Goal: Transaction & Acquisition: Purchase product/service

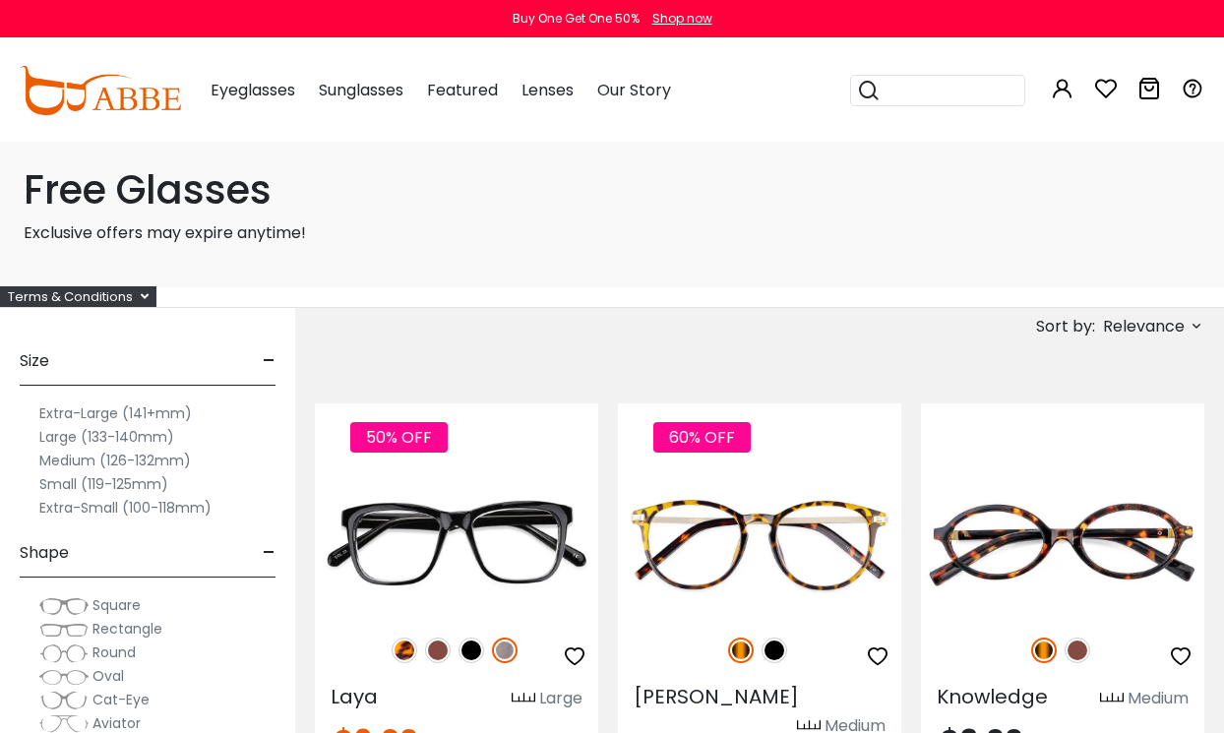
click at [175, 421] on label "Extra-Large (141+mm)" at bounding box center [115, 413] width 152 height 24
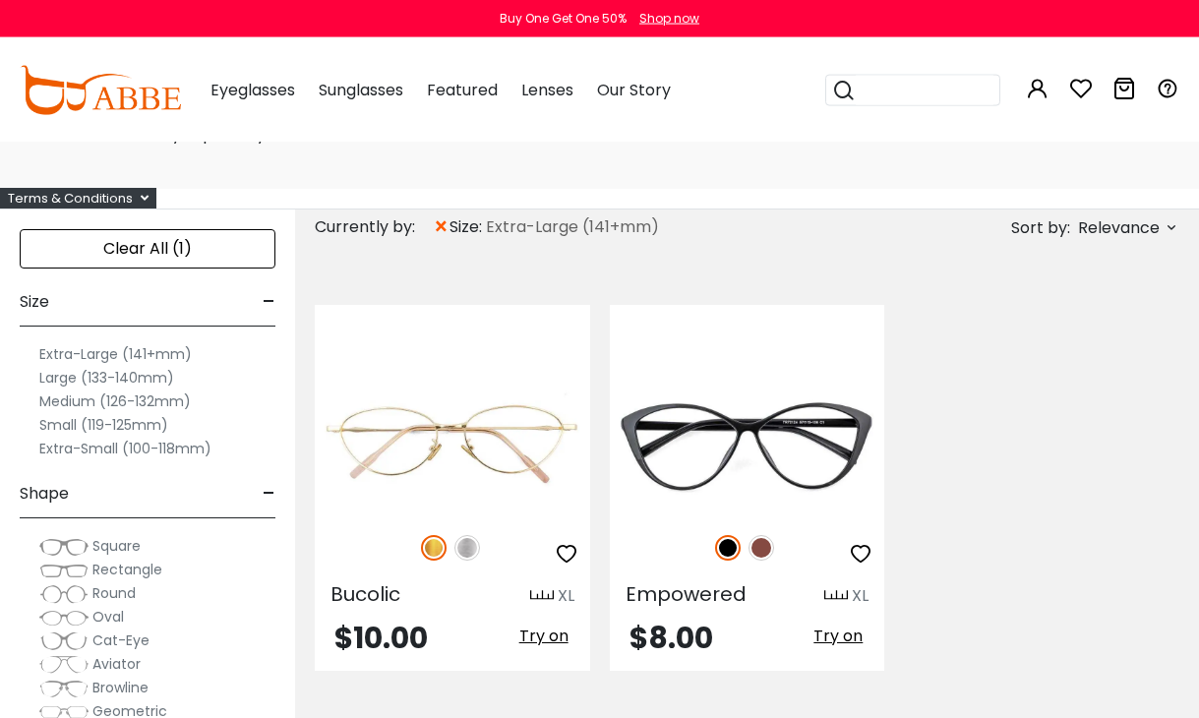
scroll to position [99, 0]
click at [132, 378] on label "Large (133-140mm)" at bounding box center [106, 377] width 135 height 24
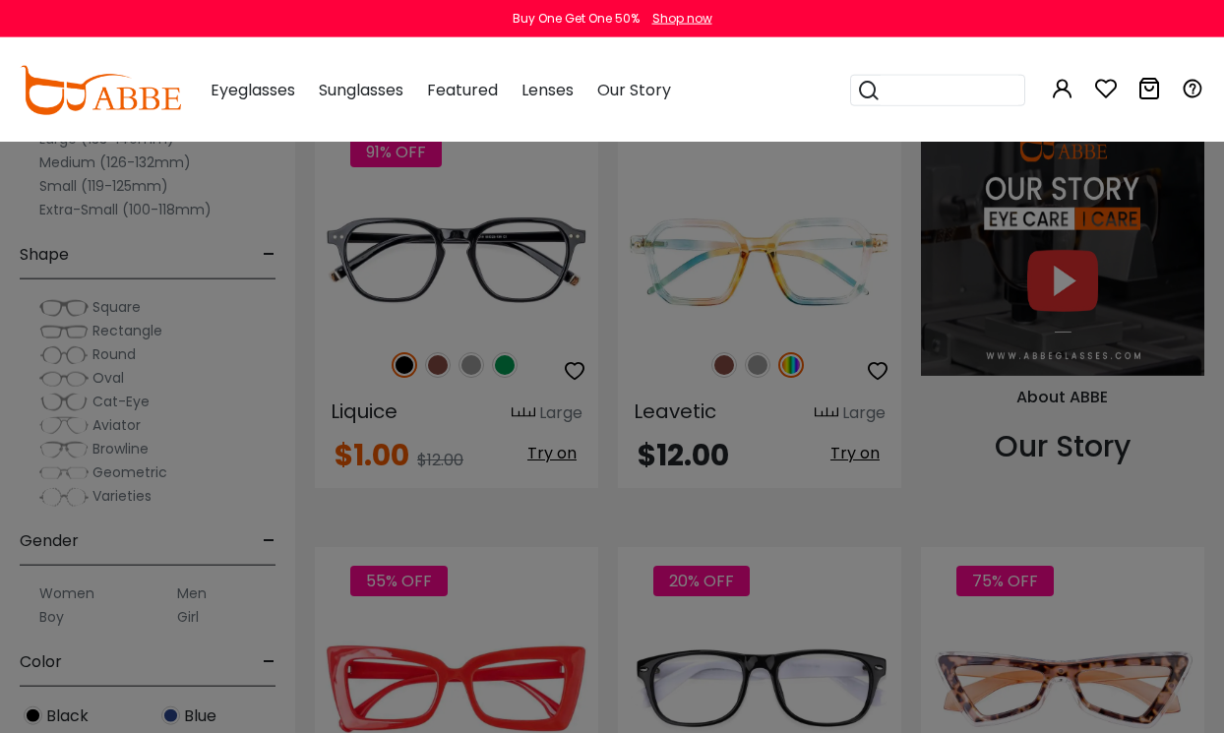
scroll to position [1608, 0]
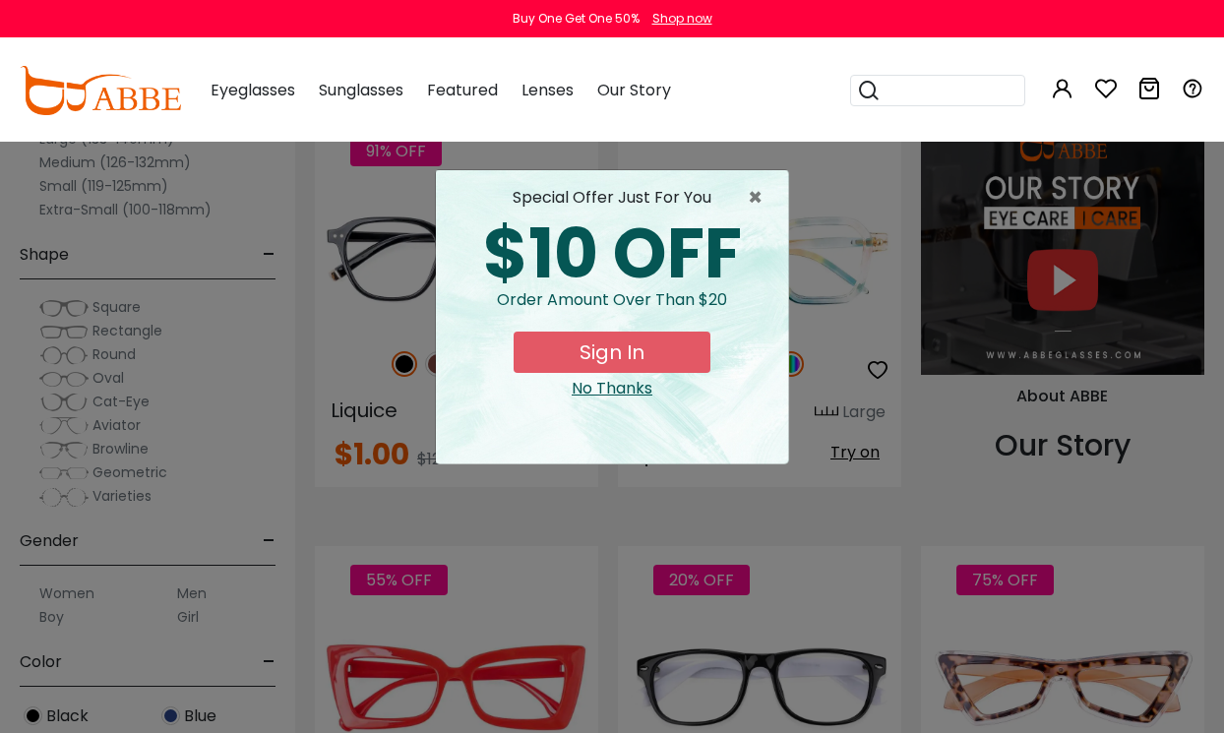
click at [761, 186] on span "×" at bounding box center [760, 198] width 25 height 24
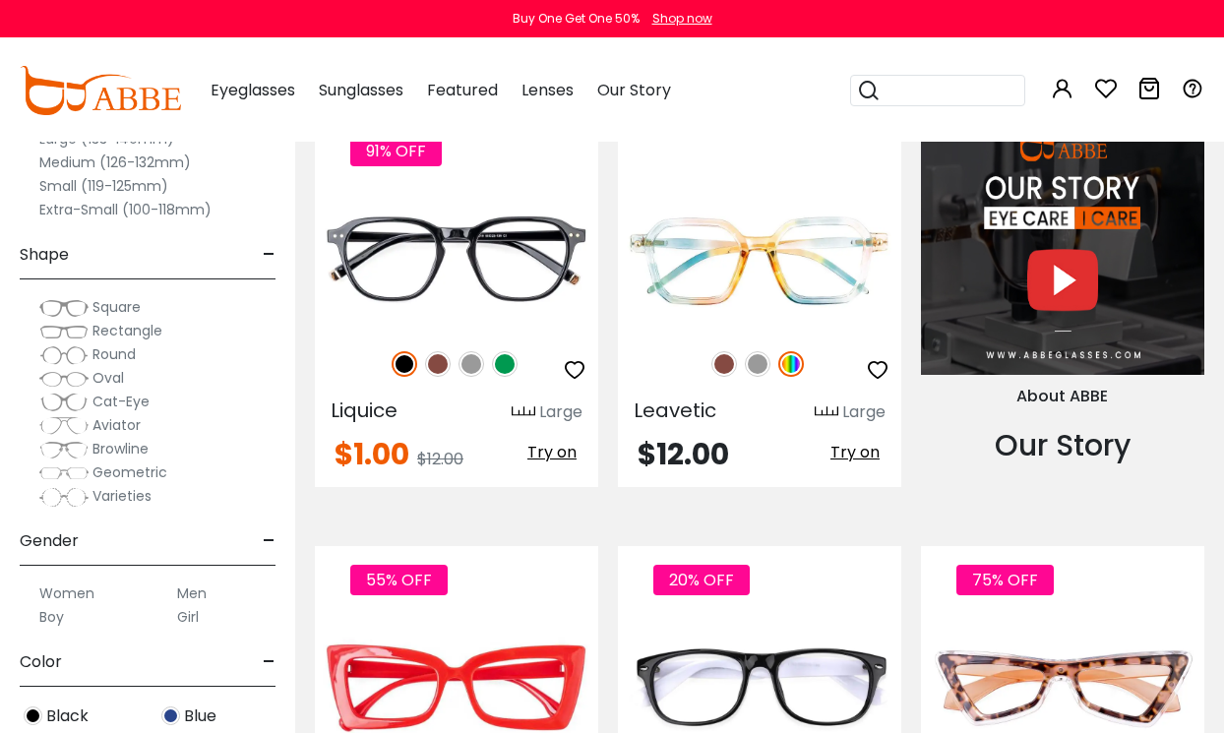
click at [0, 0] on img at bounding box center [0, 0] width 0 height 0
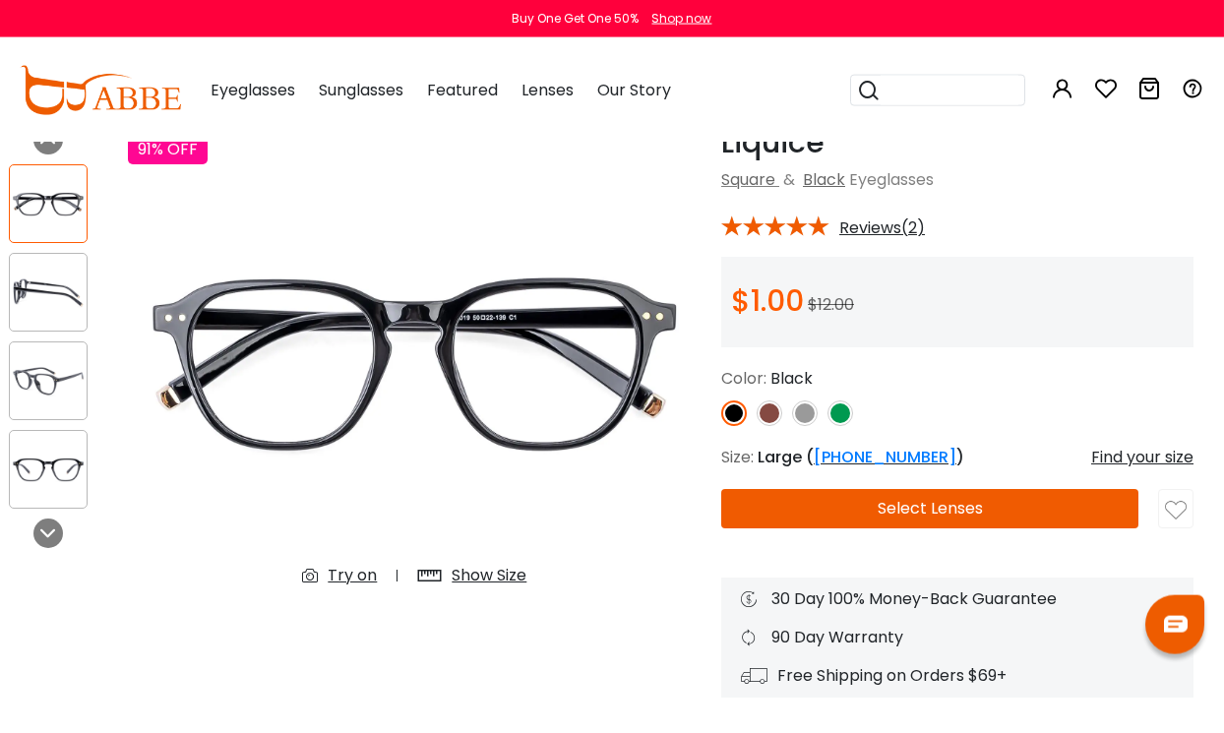
scroll to position [105, 14]
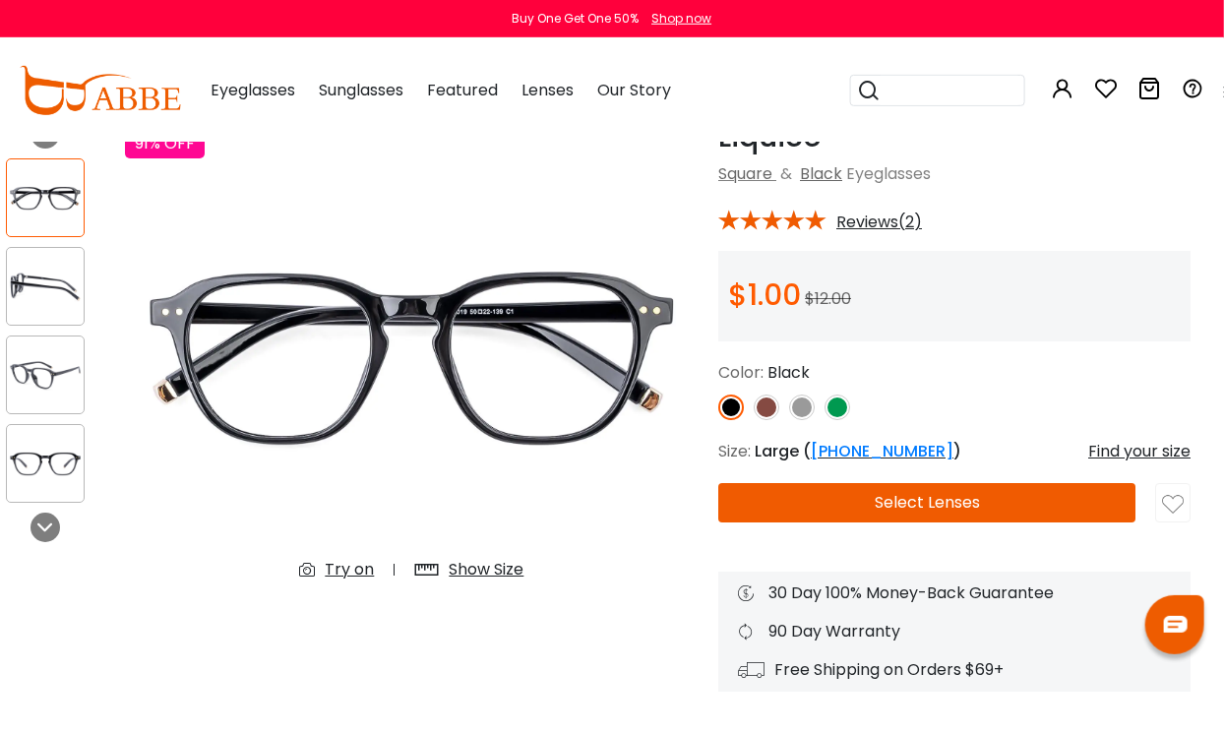
click at [767, 413] on img at bounding box center [767, 408] width 26 height 26
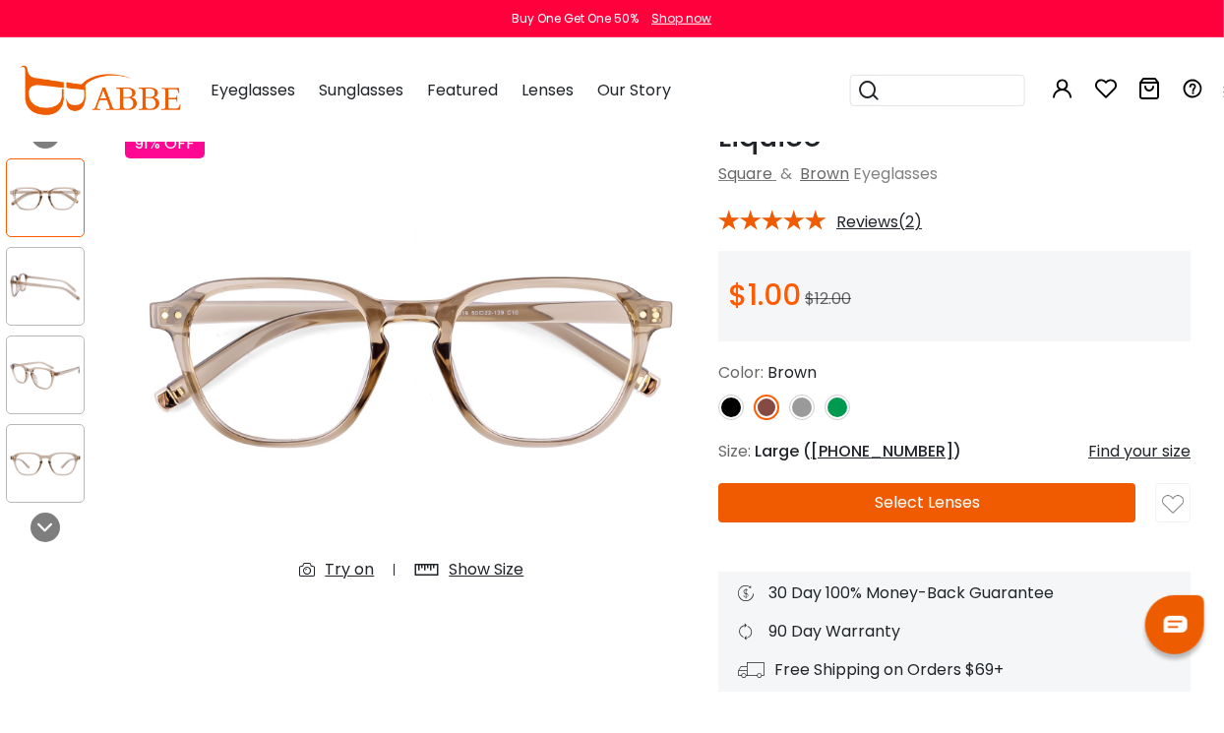
scroll to position [106, 15]
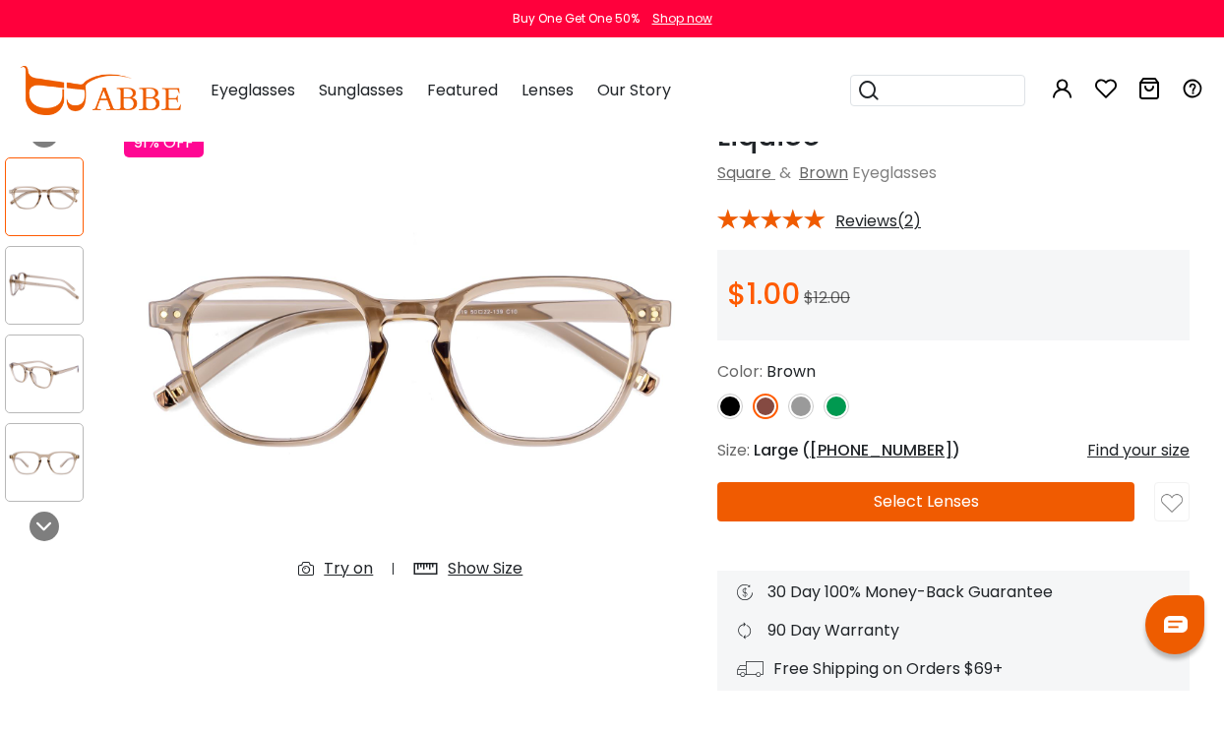
click at [791, 413] on img at bounding box center [801, 407] width 26 height 26
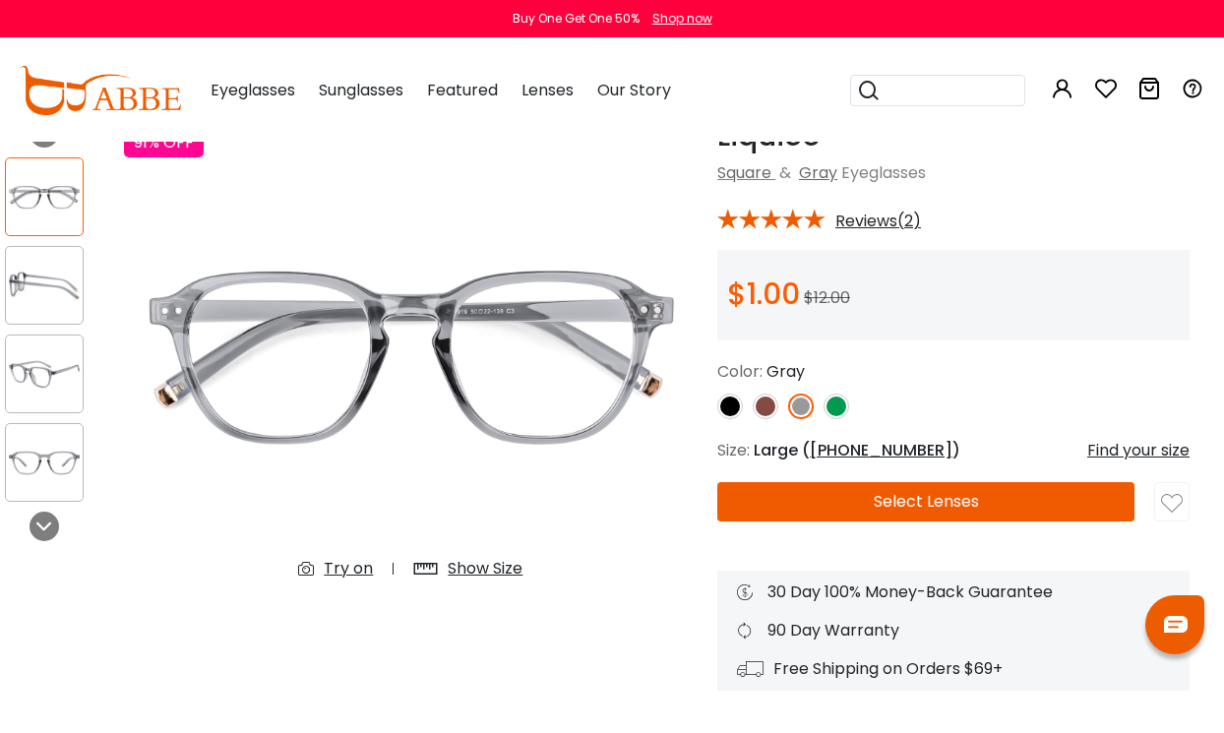
click at [839, 409] on img at bounding box center [836, 407] width 26 height 26
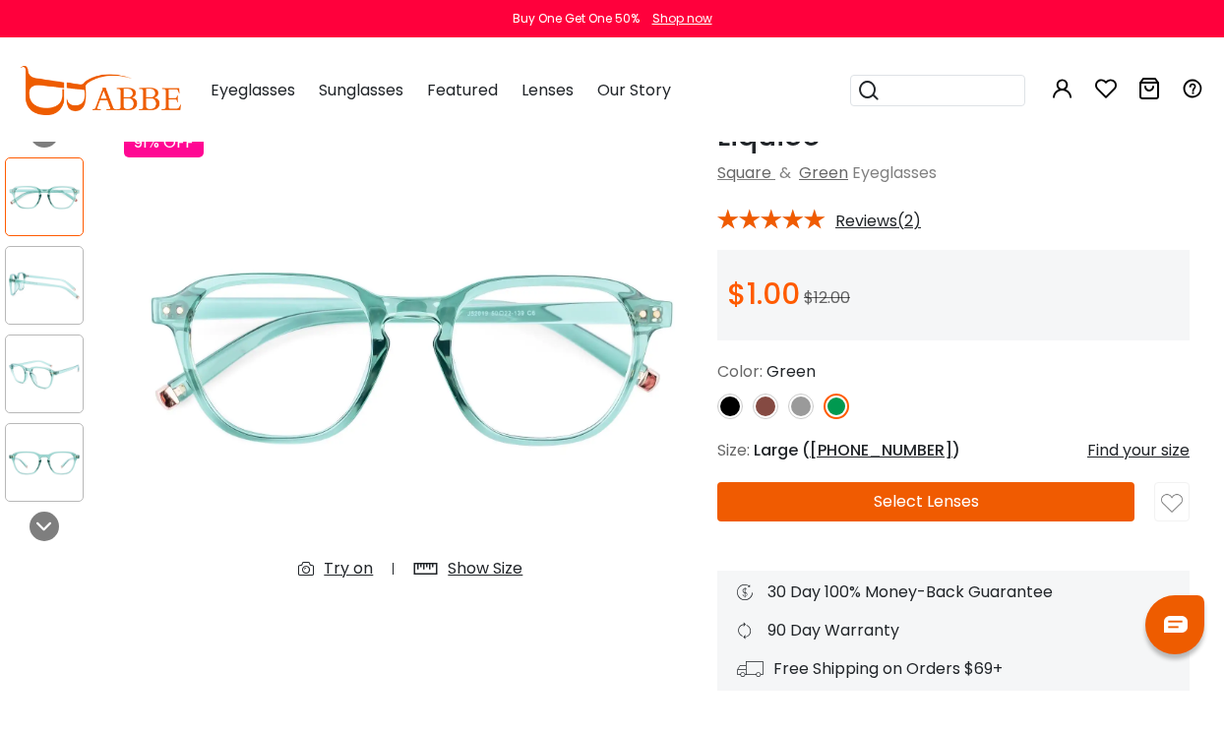
click at [733, 409] on img at bounding box center [730, 407] width 26 height 26
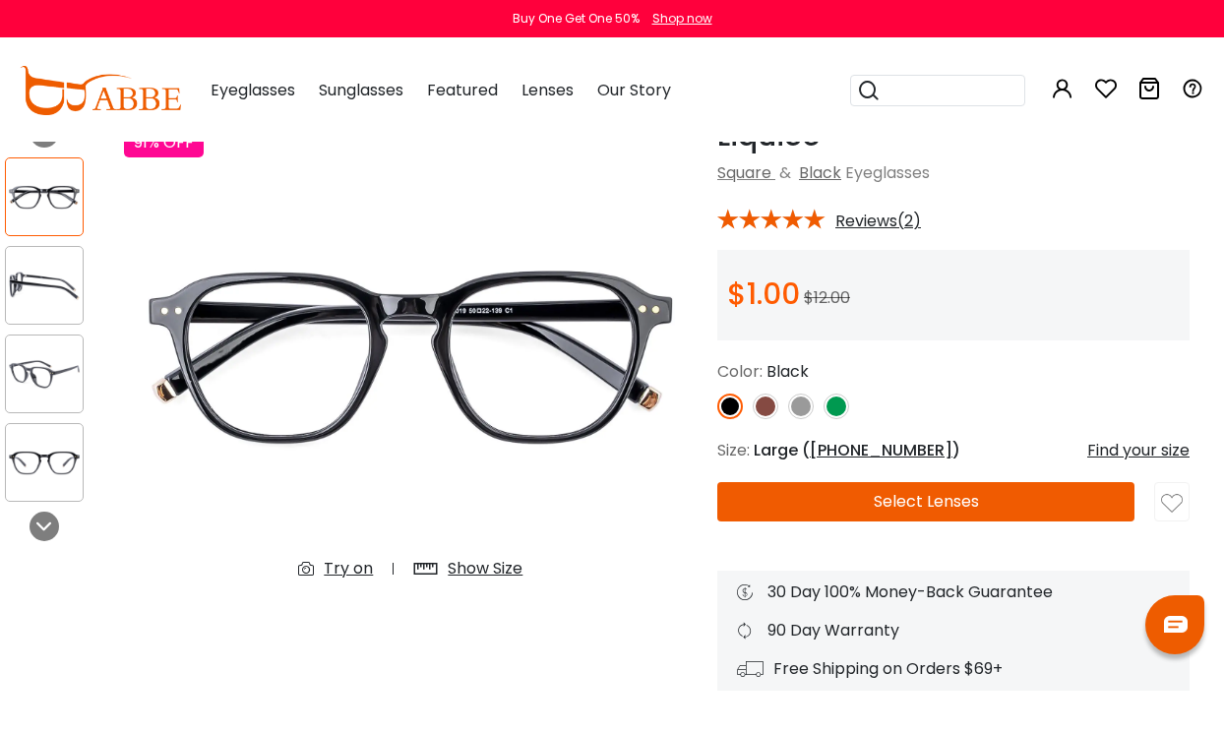
click at [871, 503] on button "Select Lenses" at bounding box center [925, 501] width 417 height 39
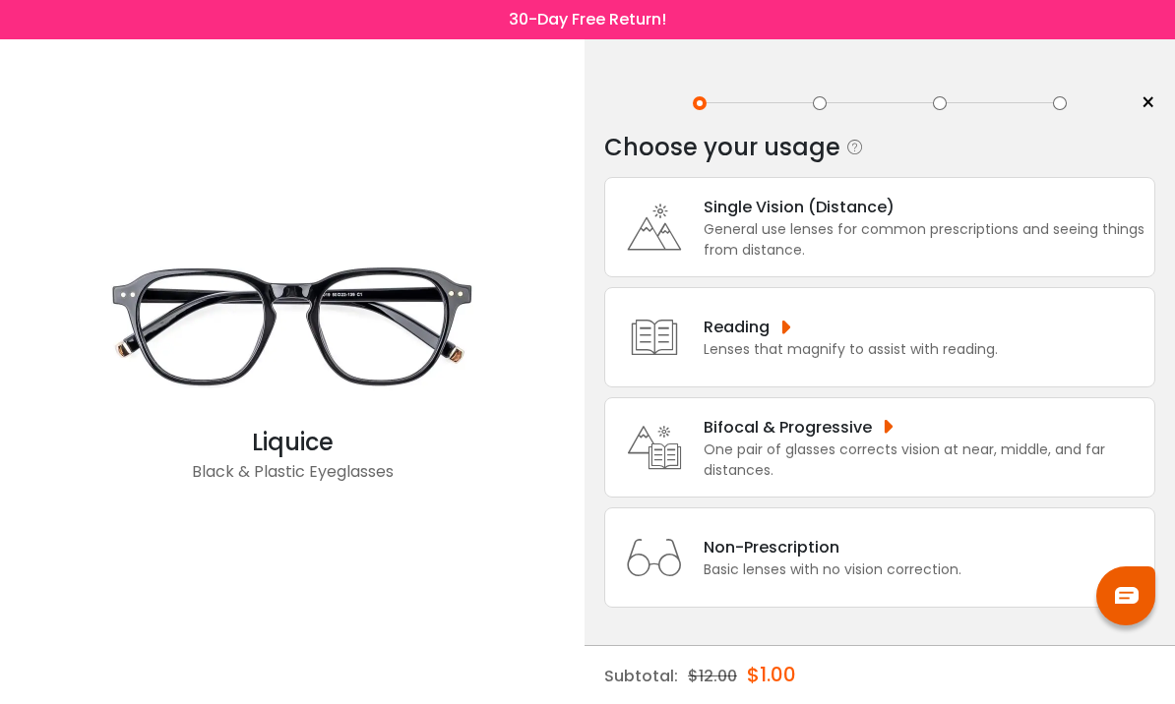
click at [867, 236] on div "General use lenses for common prescriptions and seeing things from distance." at bounding box center [923, 239] width 441 height 41
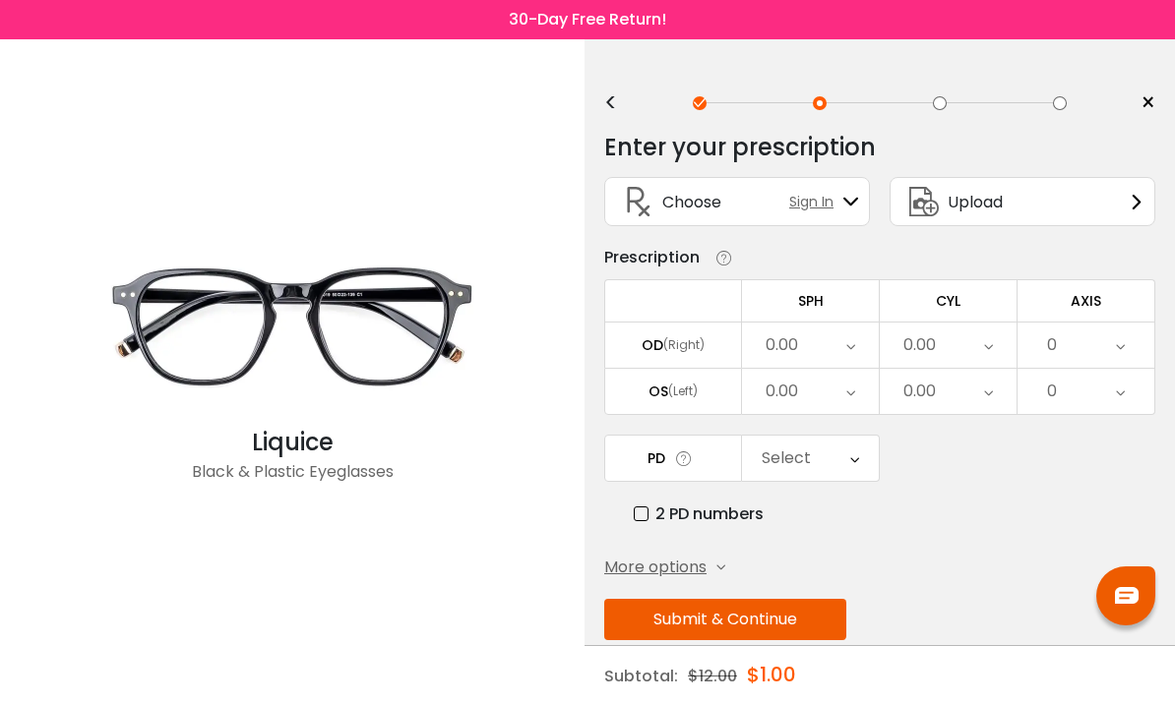
click at [1139, 217] on div "Upload" at bounding box center [1022, 201] width 266 height 49
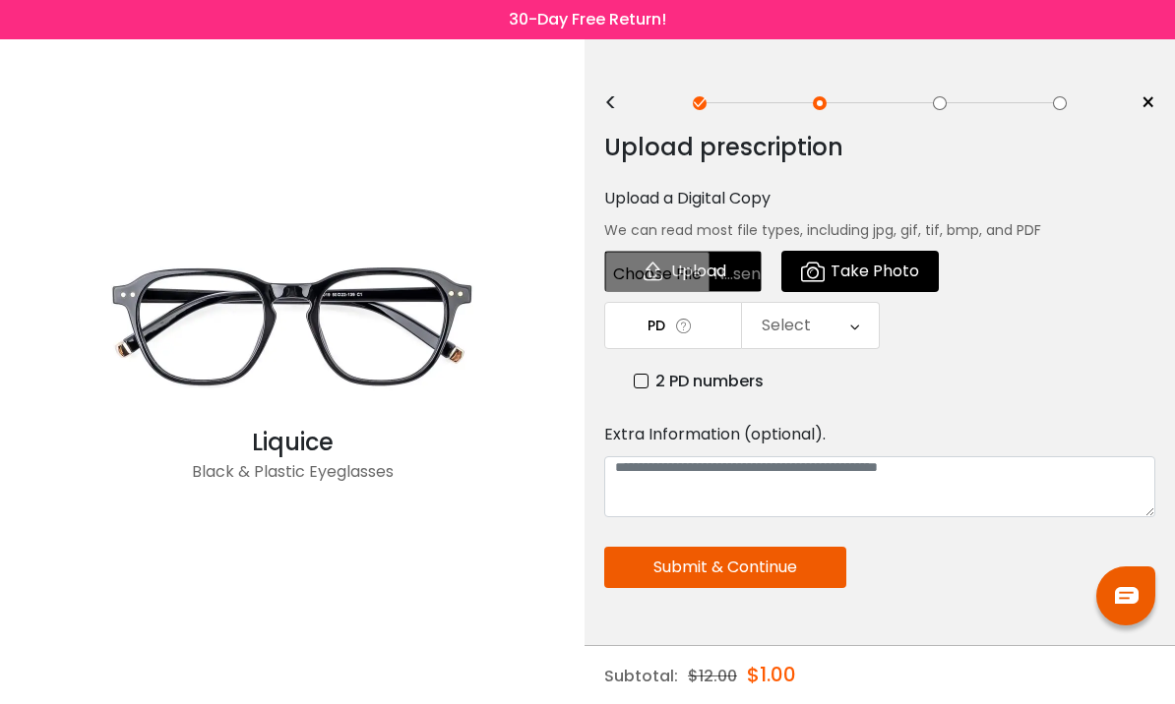
click at [639, 100] on div at bounding box center [880, 103] width 492 height 14
click at [613, 108] on div "<" at bounding box center [619, 103] width 30 height 16
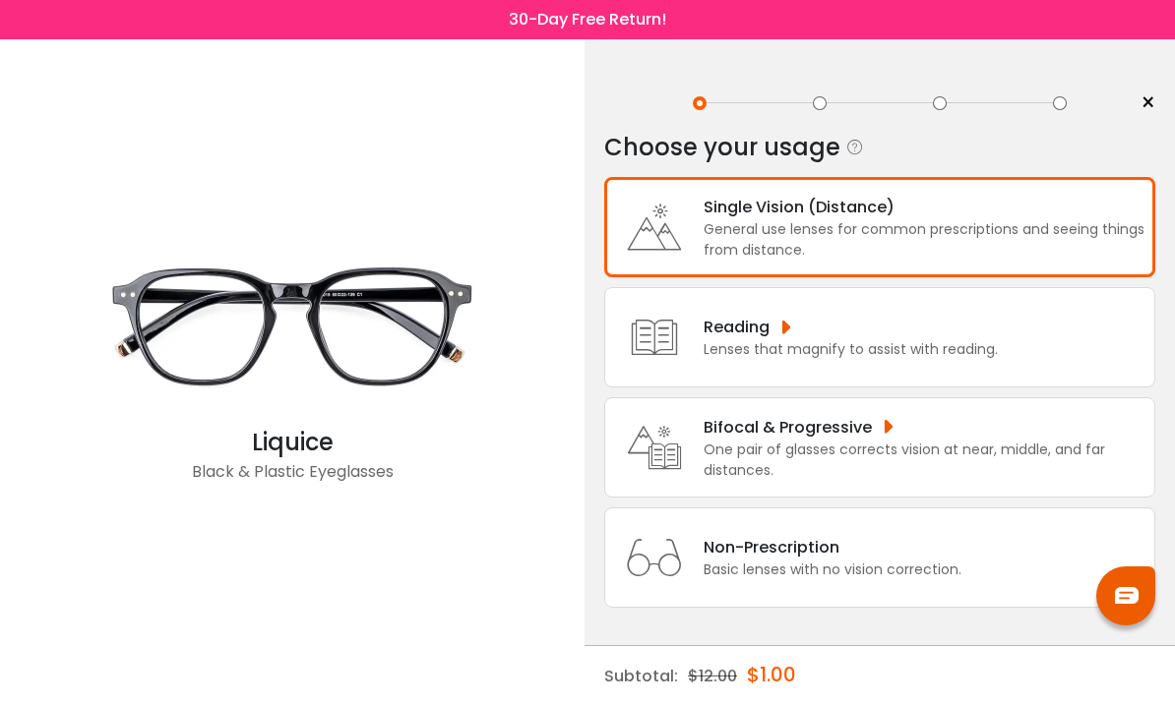
click at [840, 231] on div "General use lenses for common prescriptions and seeing things from distance." at bounding box center [923, 239] width 441 height 41
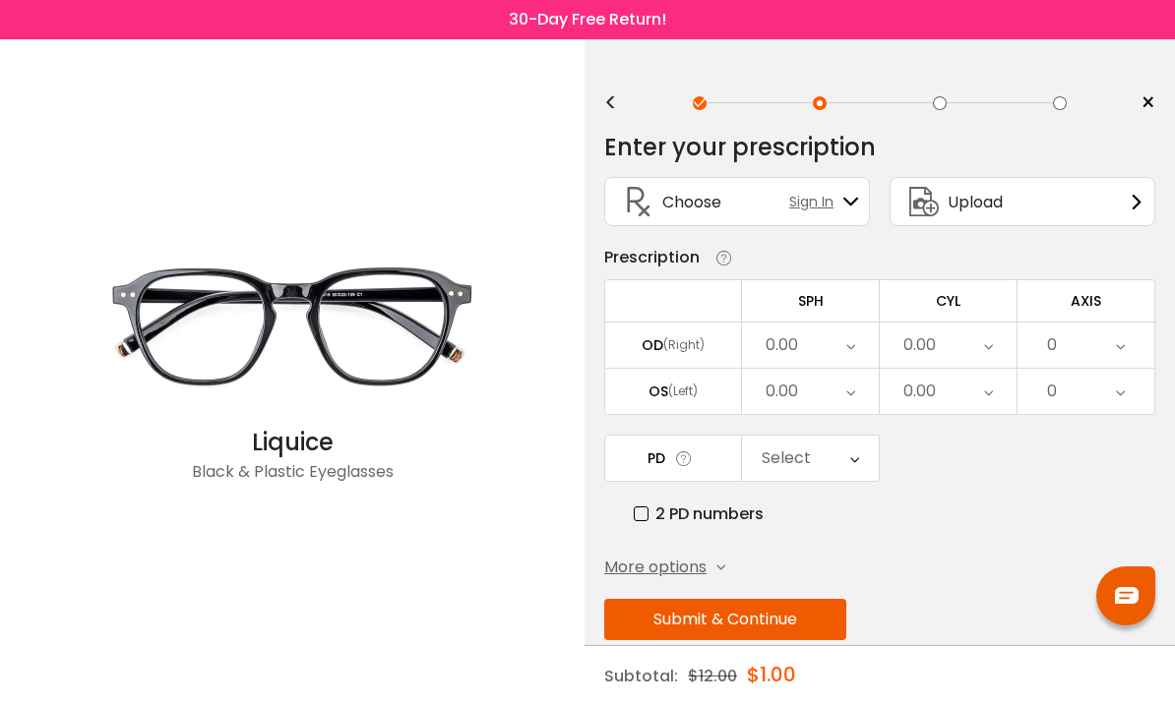
click at [821, 359] on div "0.00" at bounding box center [810, 345] width 137 height 45
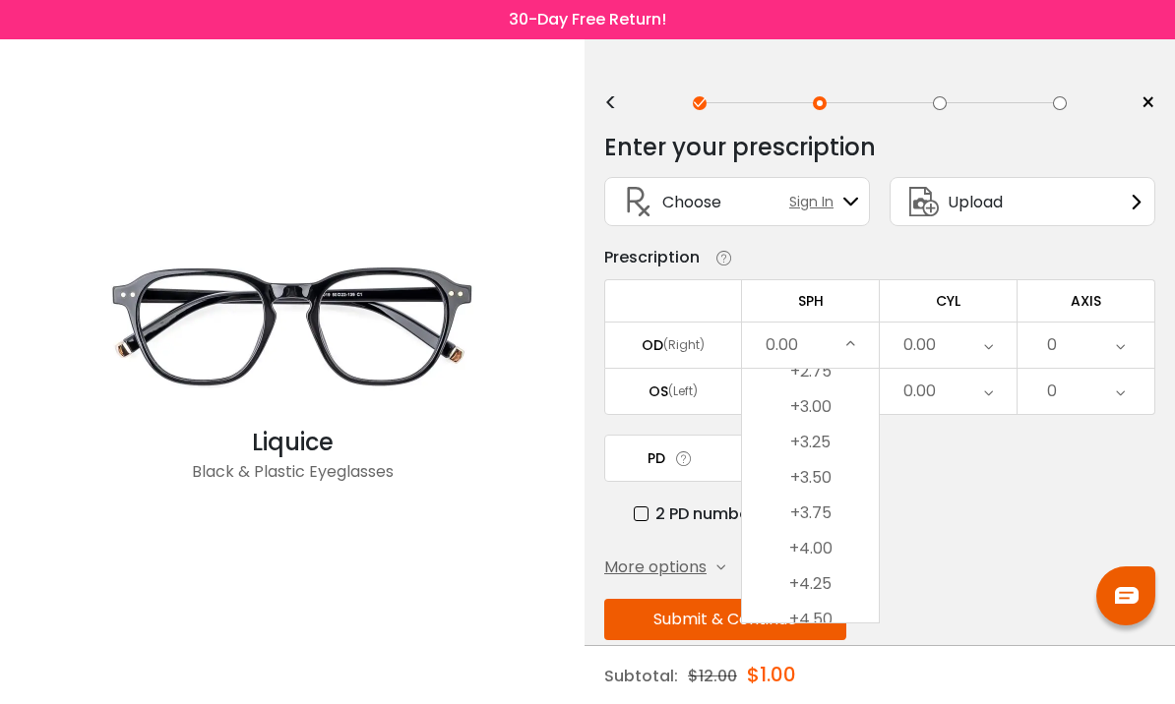
scroll to position [3429, 0]
click at [816, 479] on li "+4.50" at bounding box center [810, 464] width 137 height 35
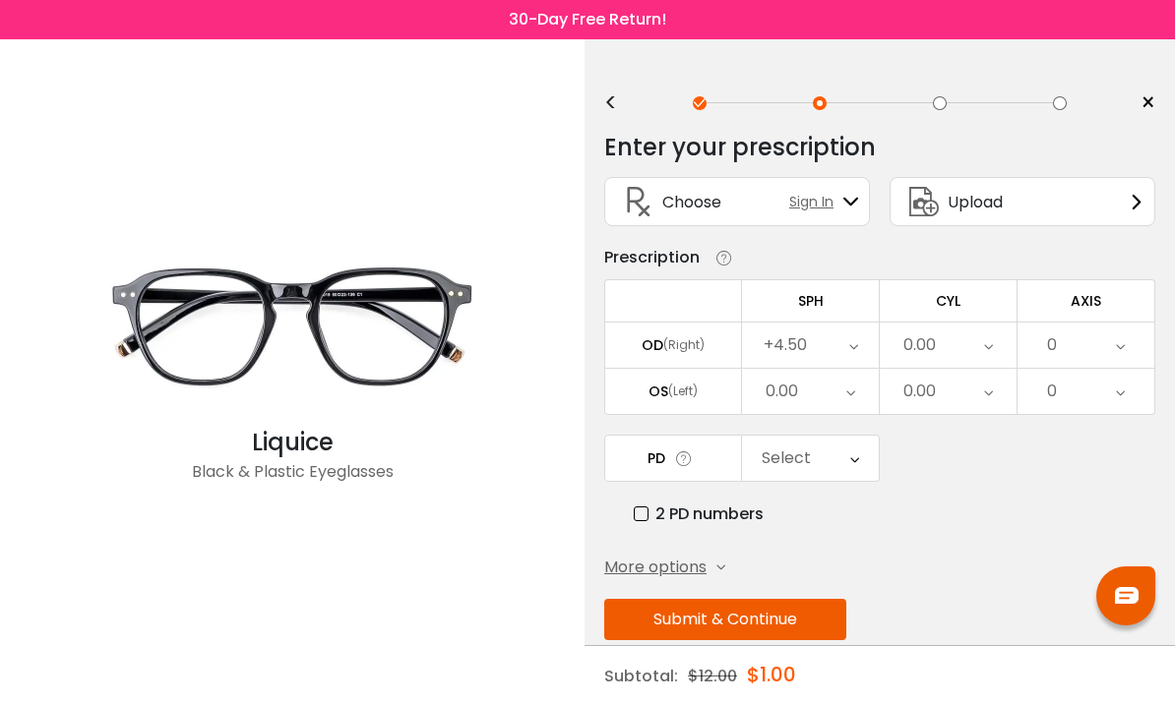
click at [802, 396] on div "0.00" at bounding box center [810, 391] width 137 height 45
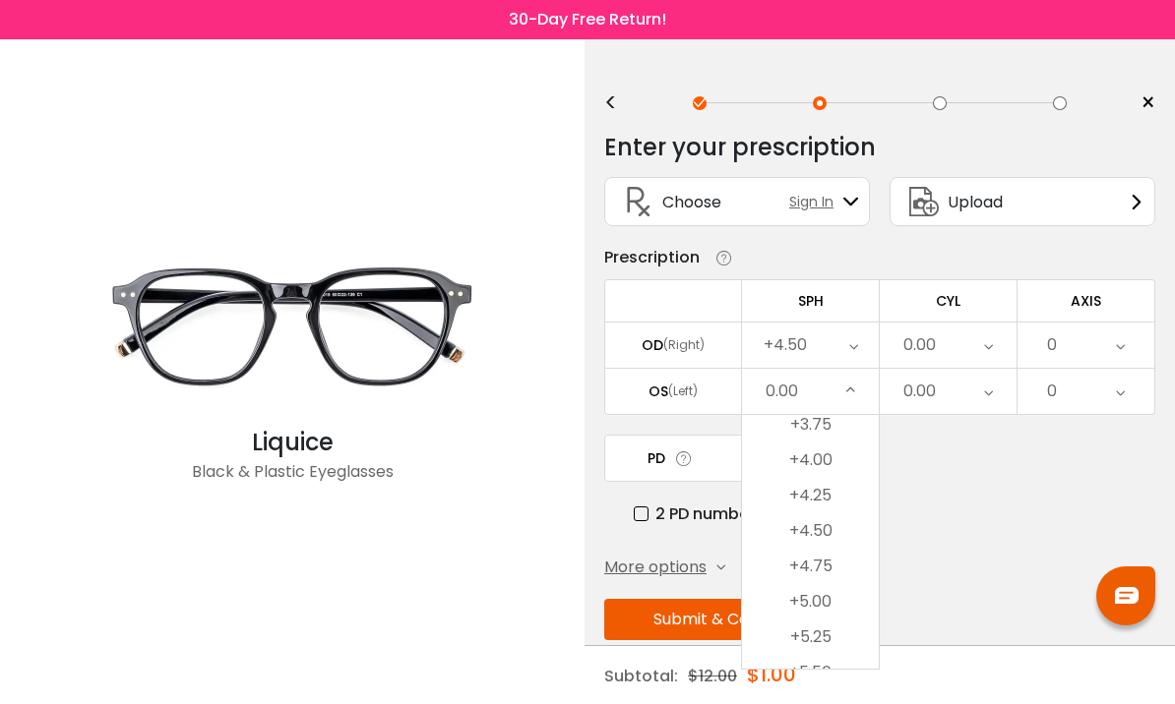
scroll to position [3431, 0]
click at [825, 555] on li "+4.75" at bounding box center [810, 543] width 137 height 35
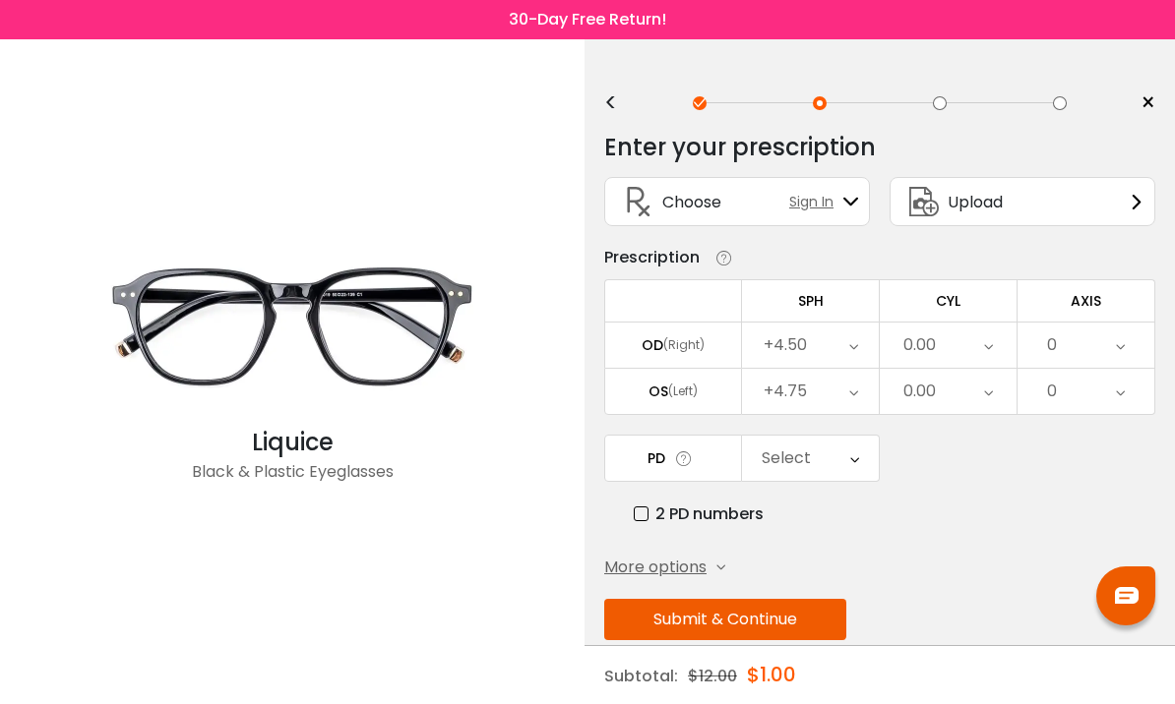
click at [961, 345] on div "0.00" at bounding box center [948, 345] width 137 height 45
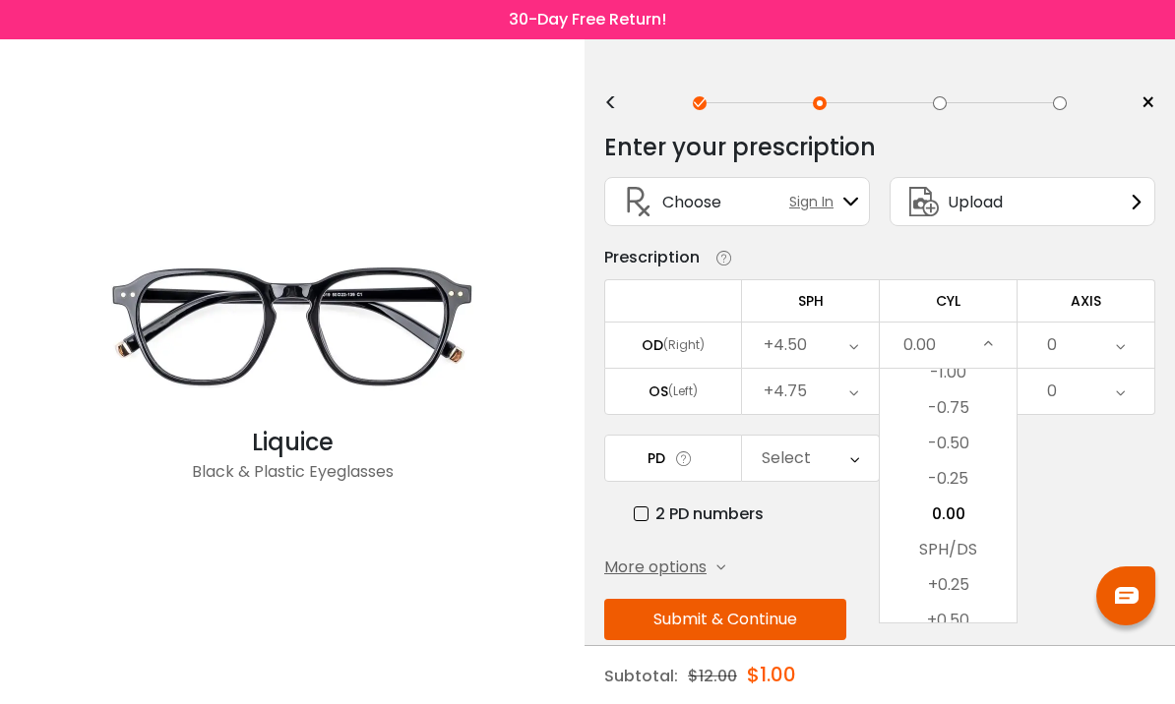
click at [954, 420] on li "-0.75" at bounding box center [948, 408] width 137 height 35
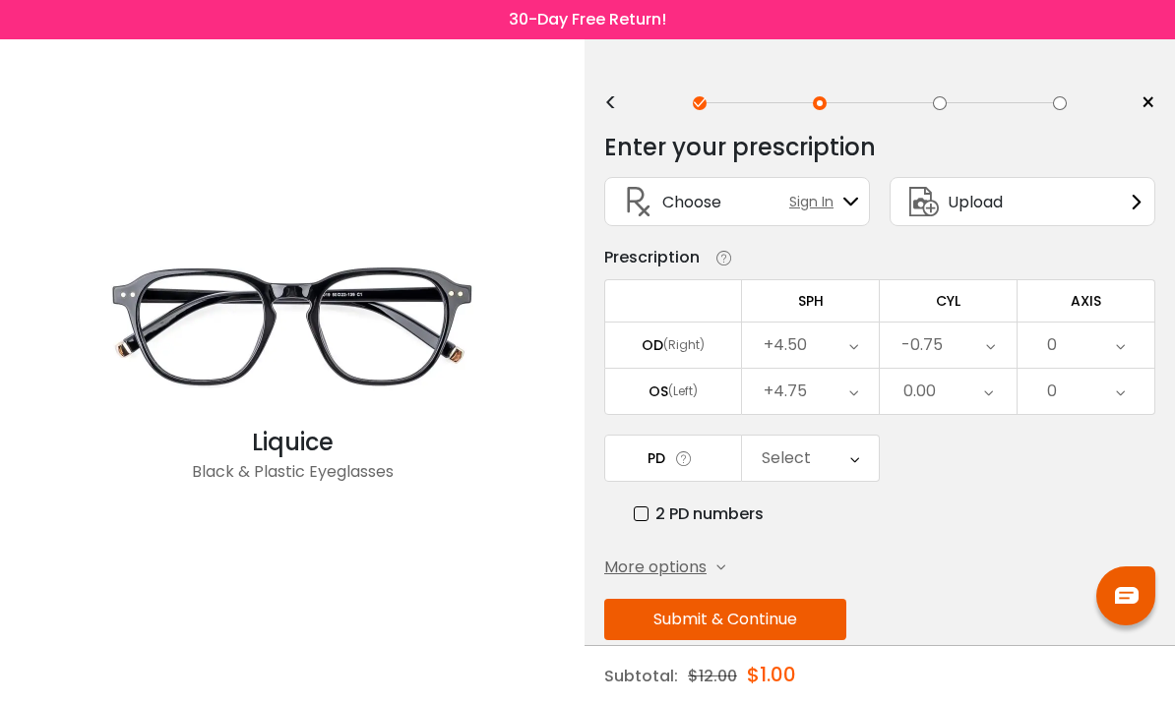
click at [947, 405] on div "0.00" at bounding box center [948, 391] width 137 height 45
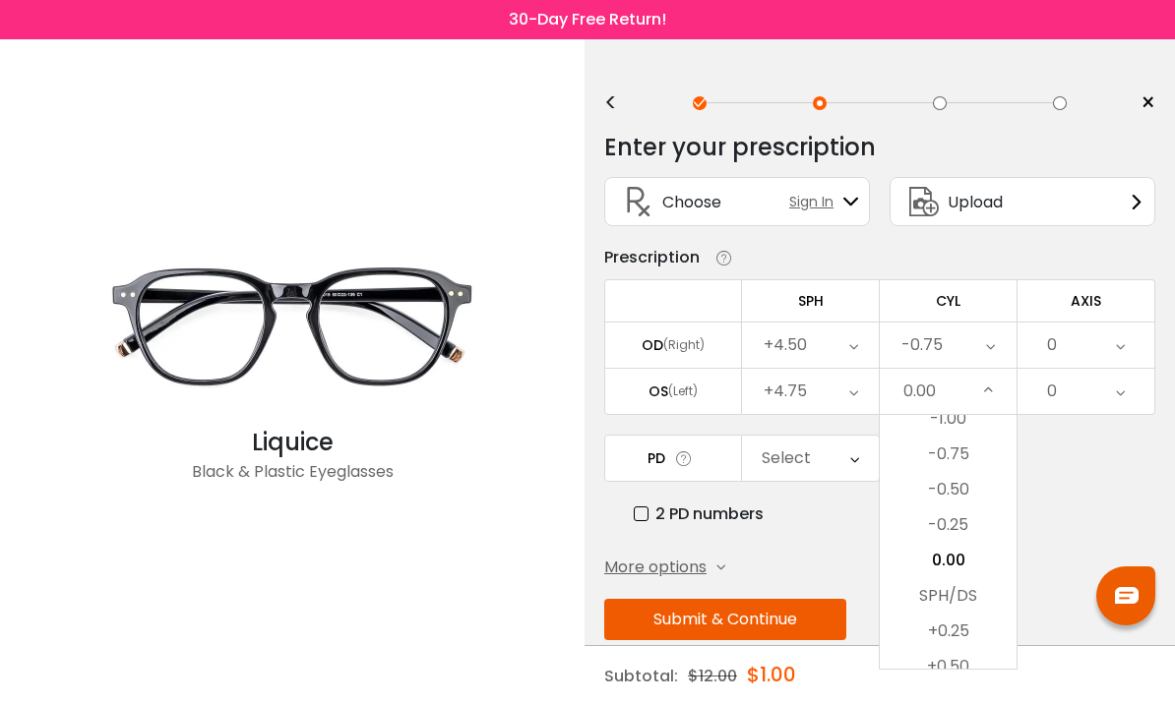
click at [963, 496] on li "-0.50" at bounding box center [948, 489] width 137 height 35
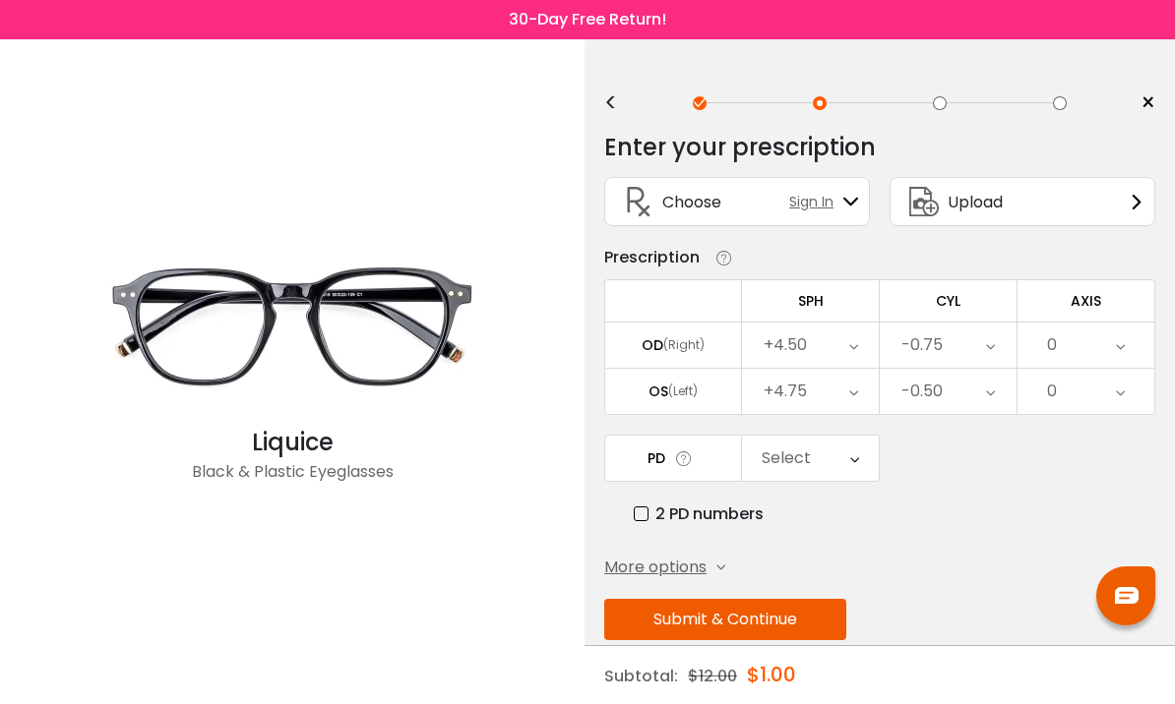
click at [1076, 340] on div "0" at bounding box center [1085, 345] width 137 height 45
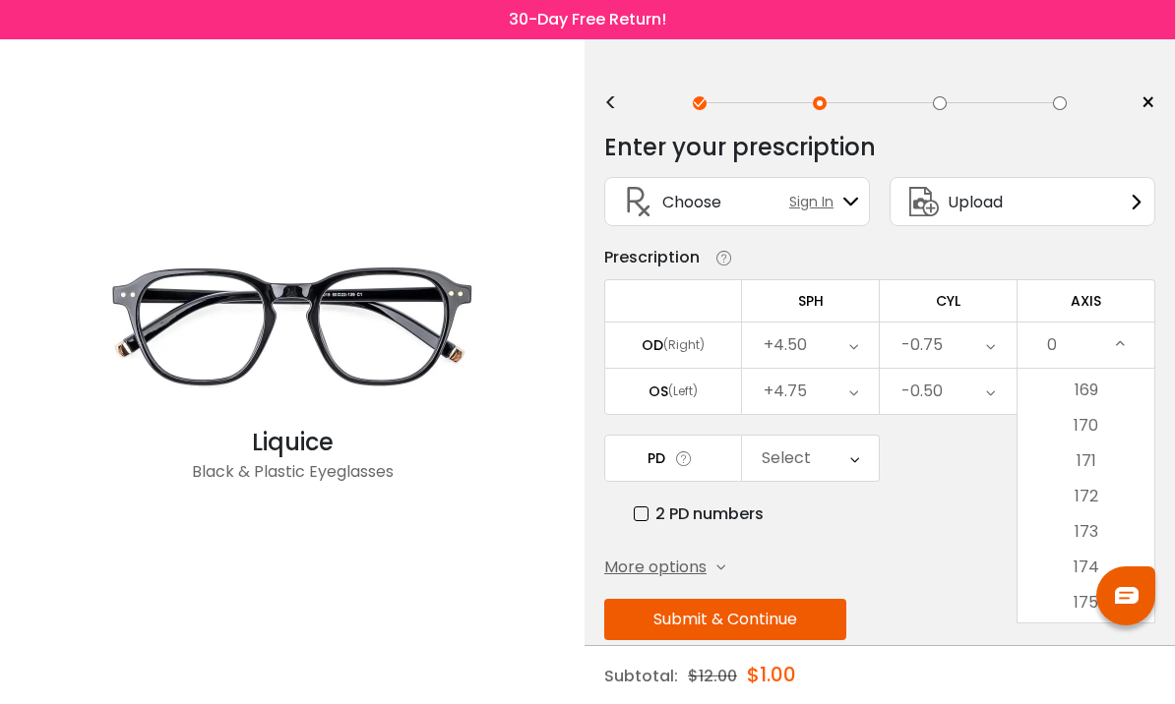
scroll to position [5990, 0]
click at [1086, 418] on li "170" at bounding box center [1085, 417] width 137 height 35
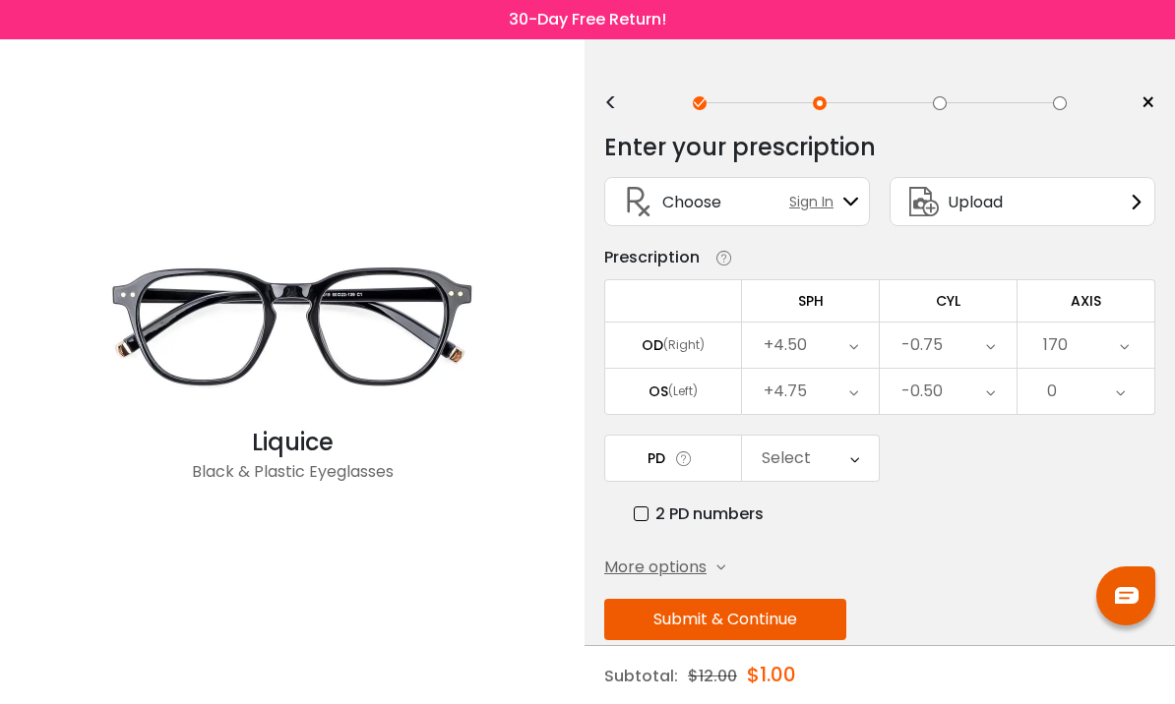
click at [1087, 395] on div "0" at bounding box center [1085, 391] width 137 height 45
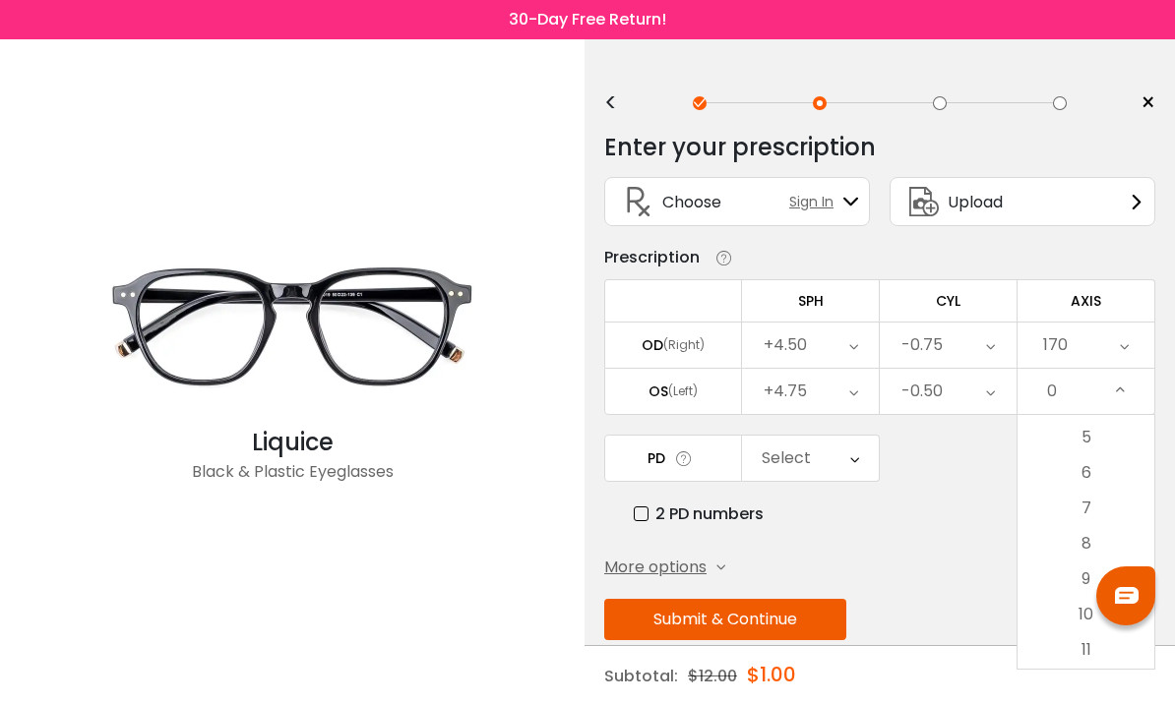
scroll to position [127, 0]
click at [1096, 488] on li "5" at bounding box center [1085, 482] width 137 height 35
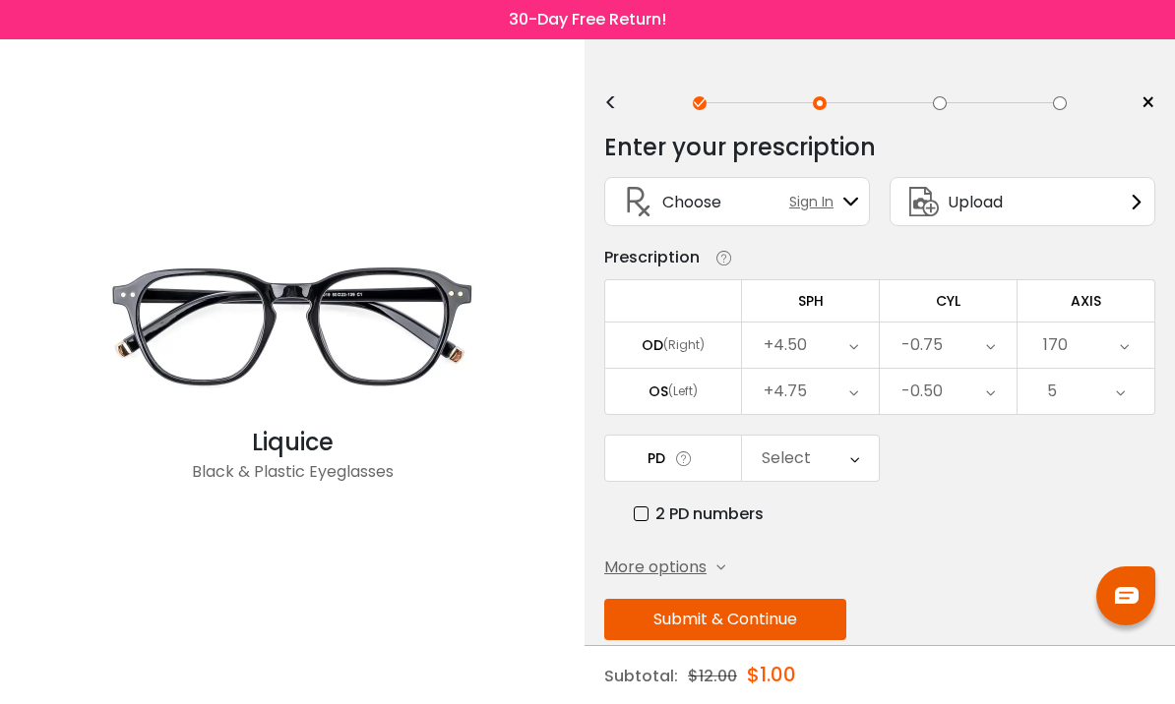
click at [805, 478] on div "Select" at bounding box center [785, 458] width 49 height 39
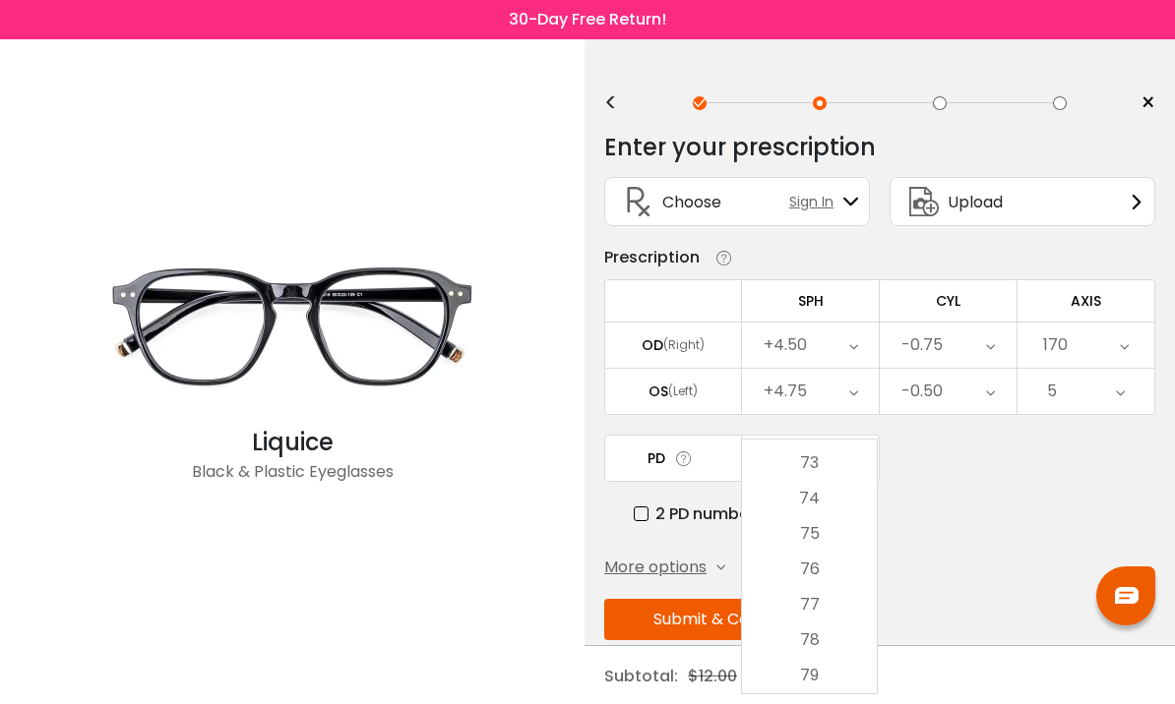
scroll to position [950, 0]
click at [818, 528] on li "75" at bounding box center [809, 534] width 135 height 35
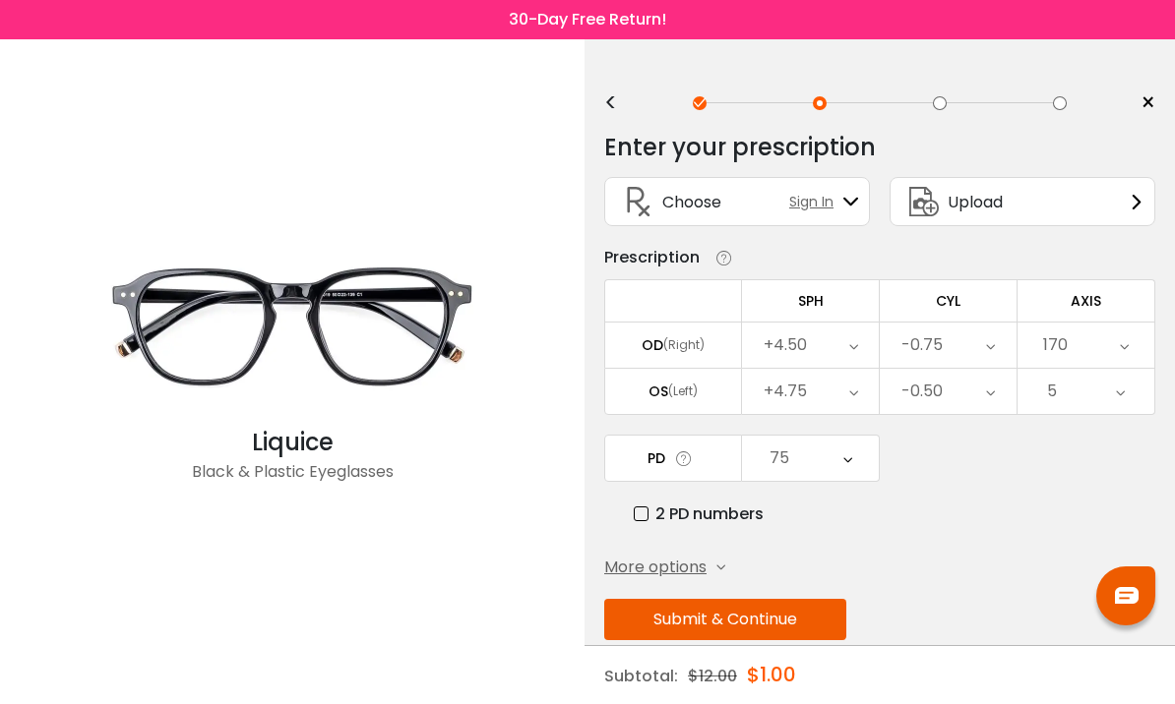
click at [812, 622] on button "Submit & Continue" at bounding box center [725, 619] width 242 height 41
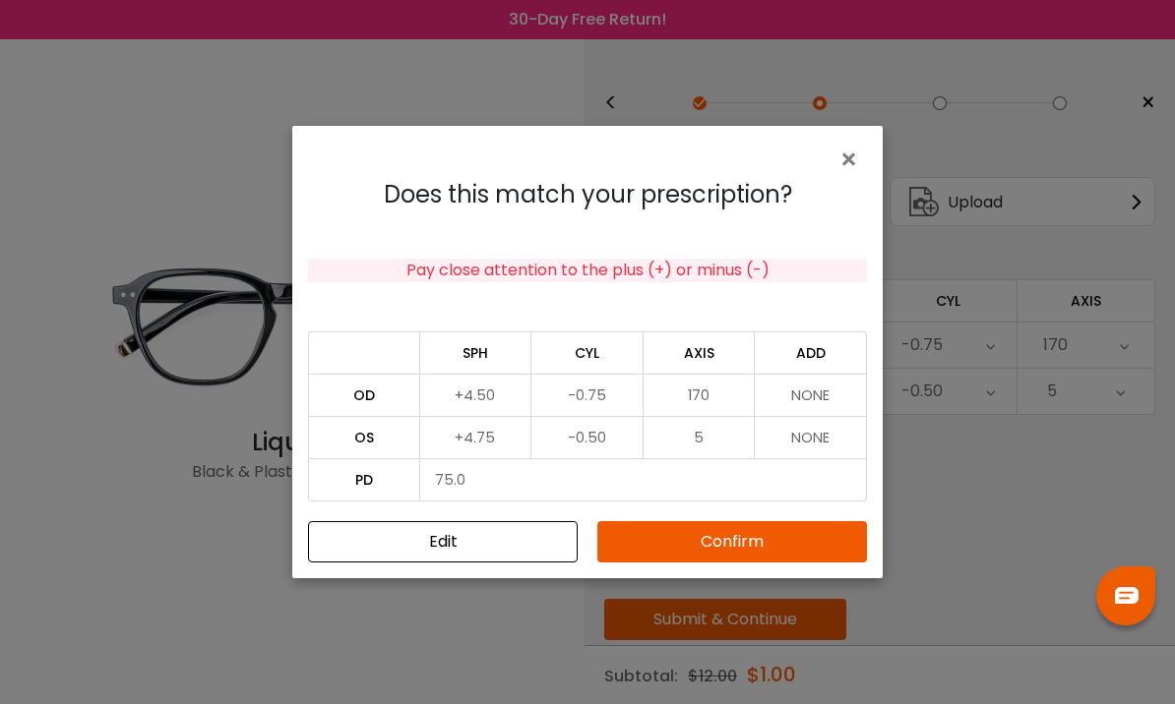
click at [718, 538] on button "Confirm" at bounding box center [732, 541] width 270 height 41
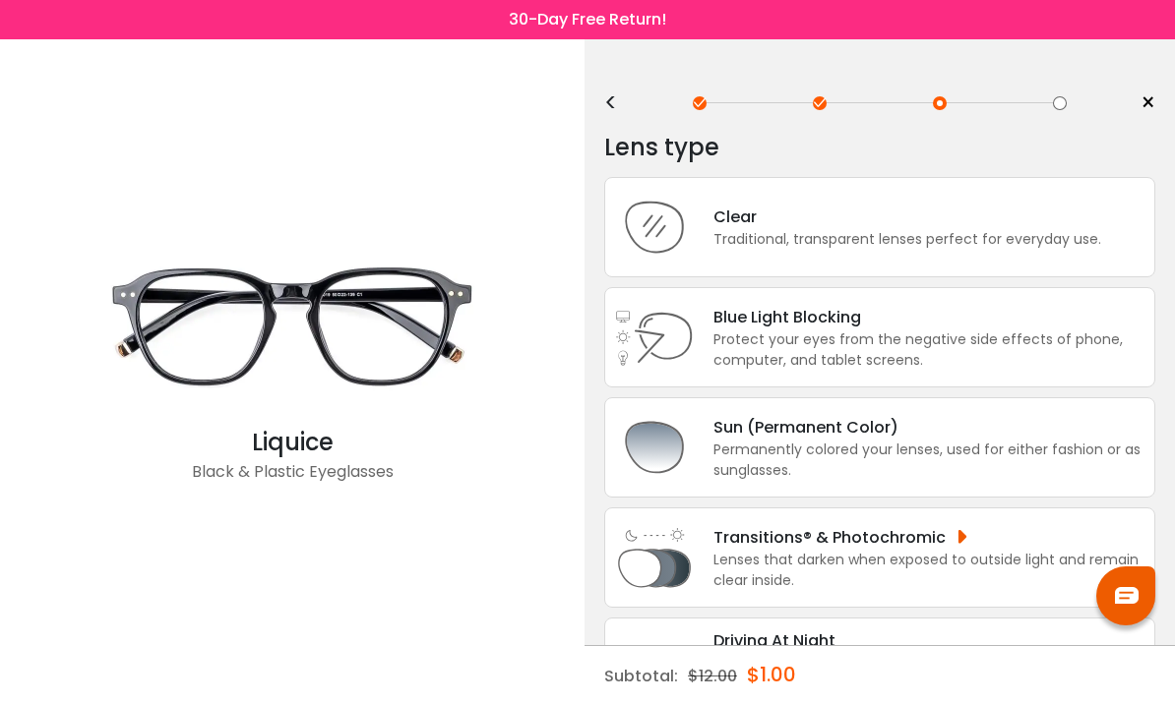
click at [930, 250] on div "Traditional, transparent lenses perfect for everyday use." at bounding box center [907, 239] width 388 height 21
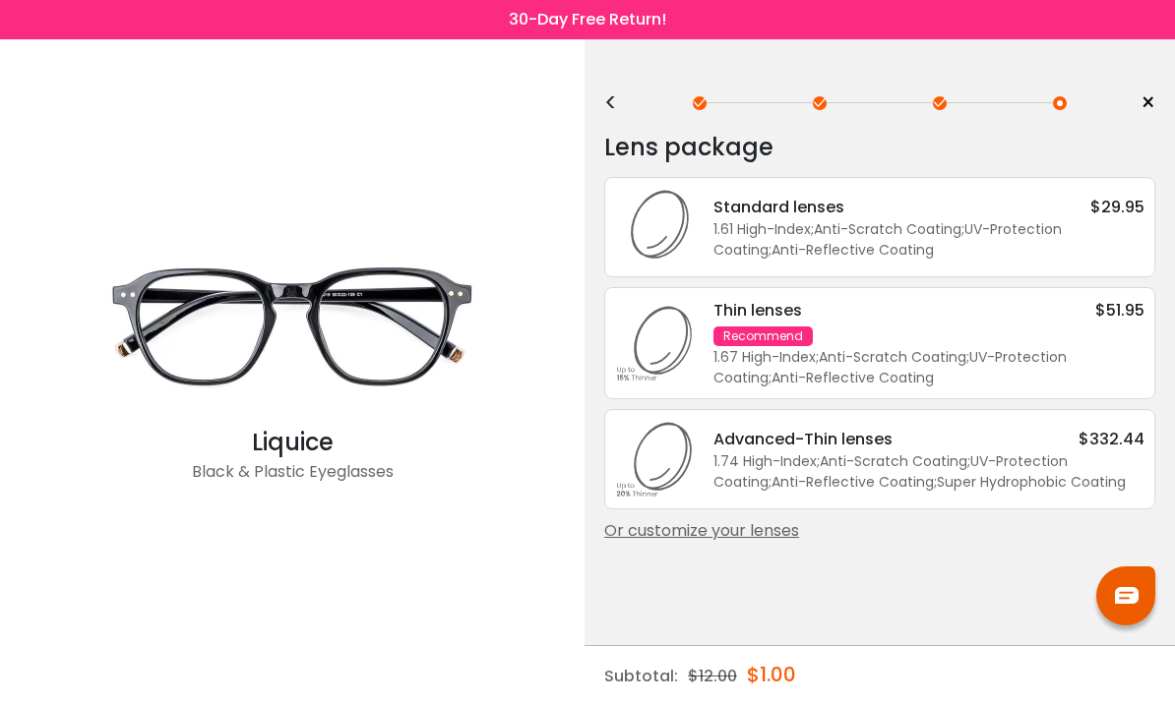
click at [782, 543] on div "Or customize your lenses" at bounding box center [879, 531] width 551 height 24
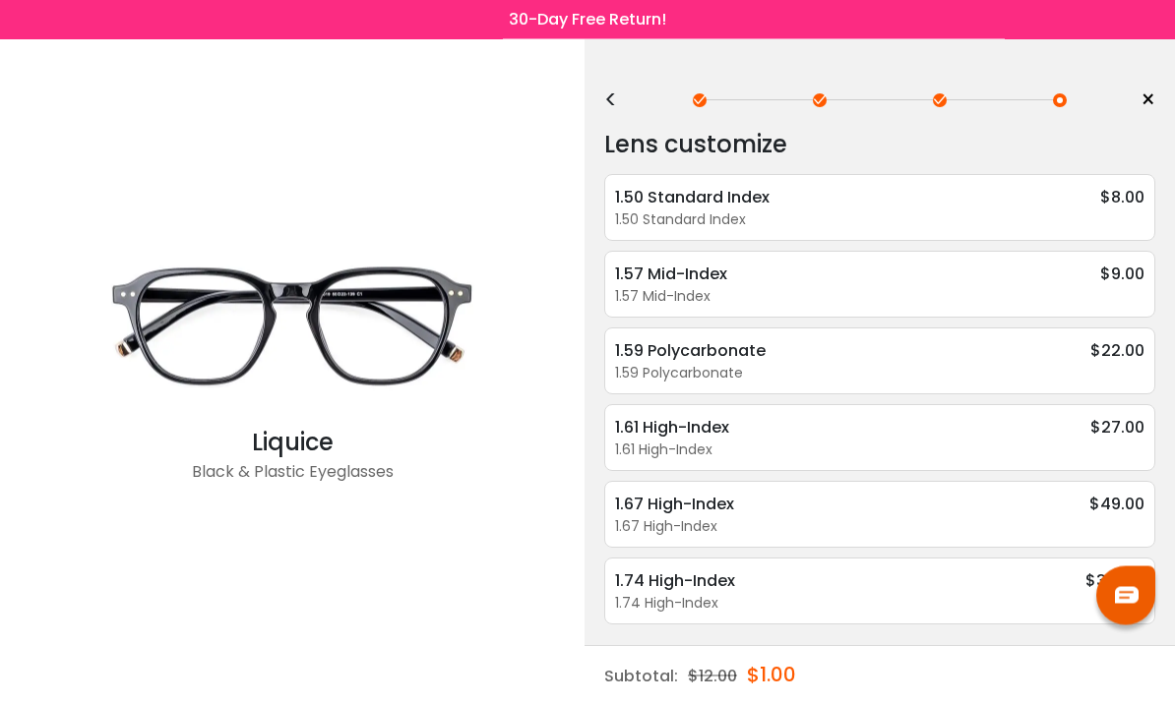
scroll to position [68, 0]
click at [1112, 211] on div "1.50 Standard Index" at bounding box center [879, 221] width 529 height 21
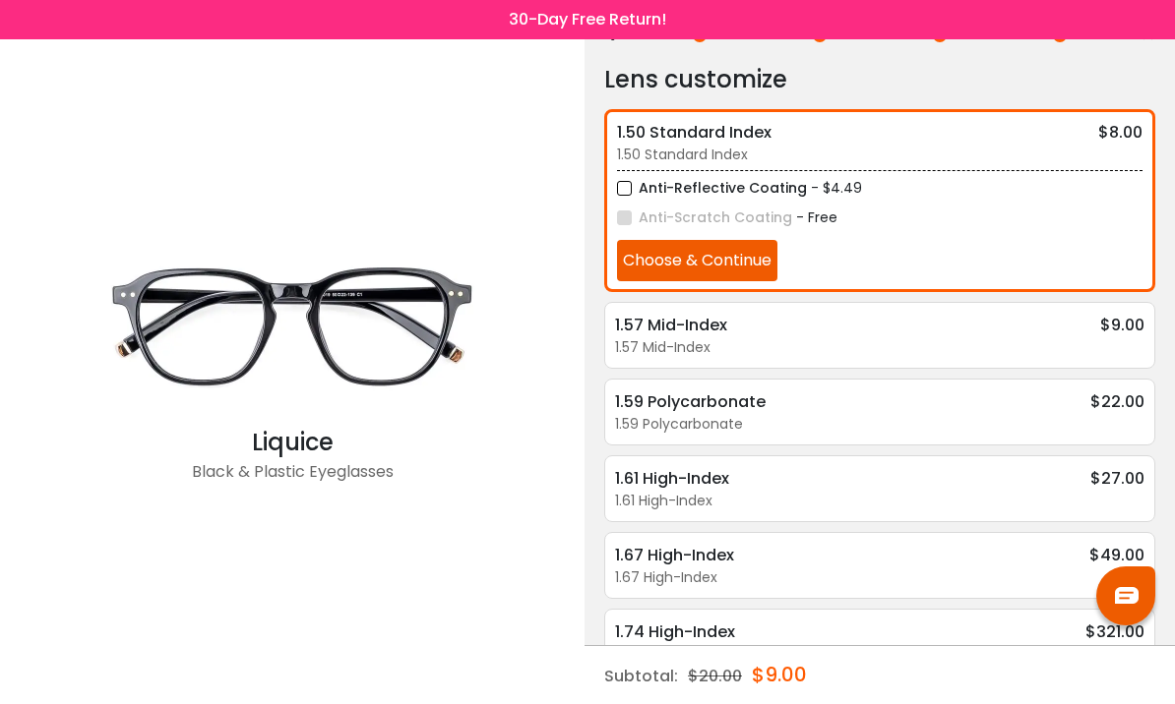
click at [744, 260] on button "Choose & Continue" at bounding box center [697, 260] width 160 height 41
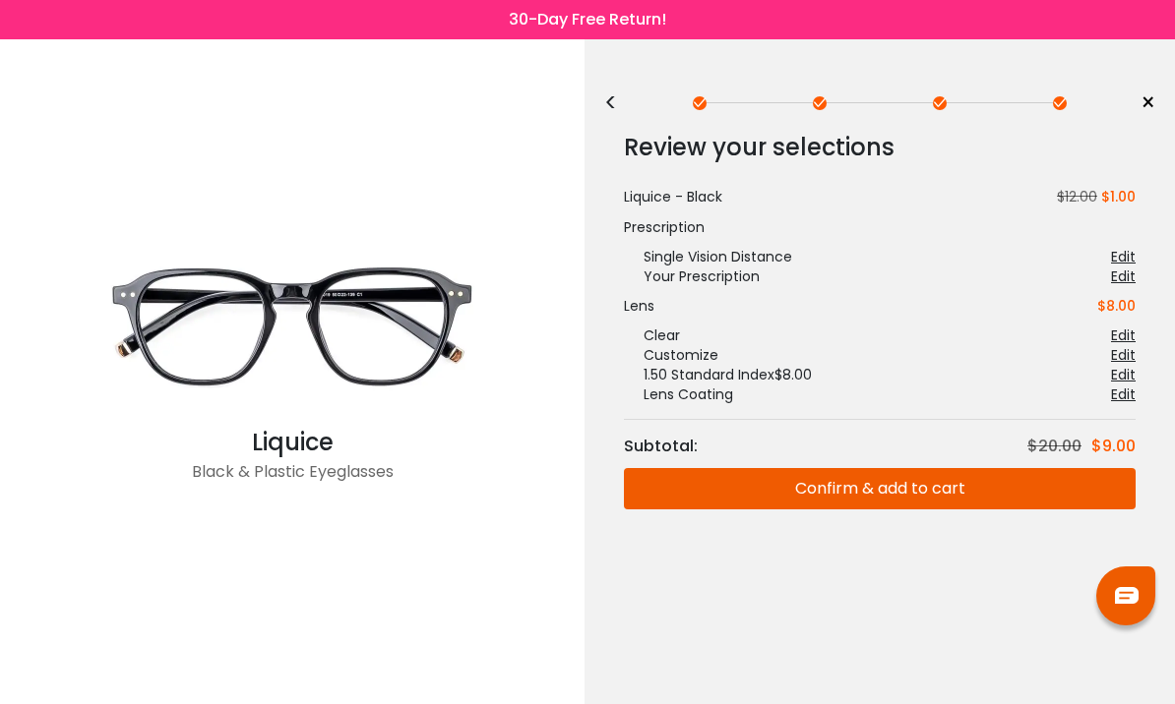
scroll to position [0, 0]
click at [886, 502] on button "Confirm & add to cart" at bounding box center [880, 488] width 512 height 41
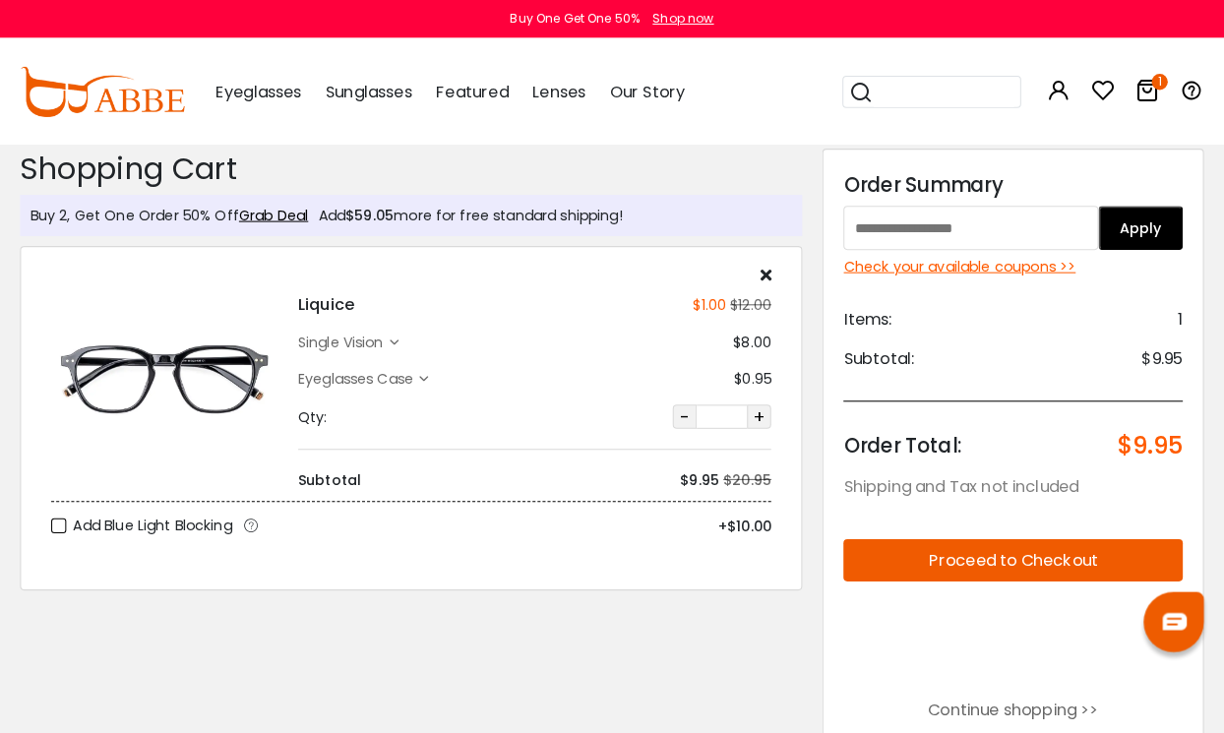
scroll to position [5, 0]
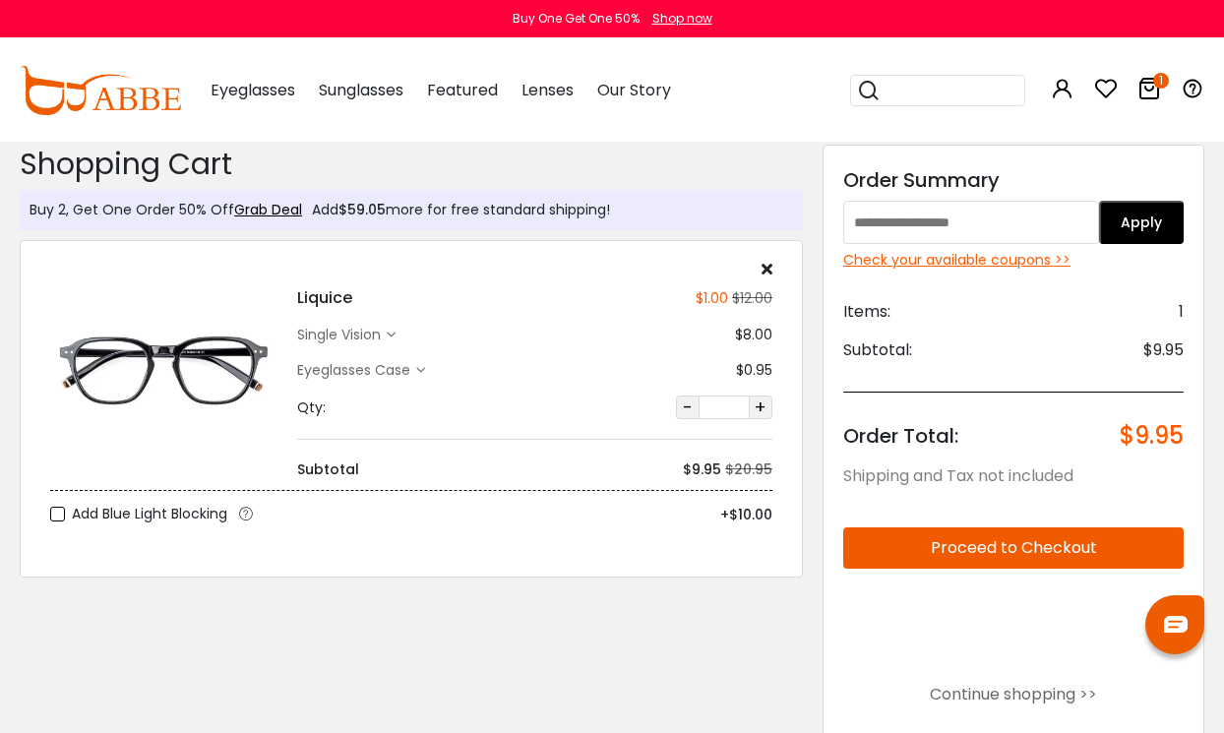
click at [581, 162] on h2 "Shopping Cart" at bounding box center [411, 164] width 783 height 35
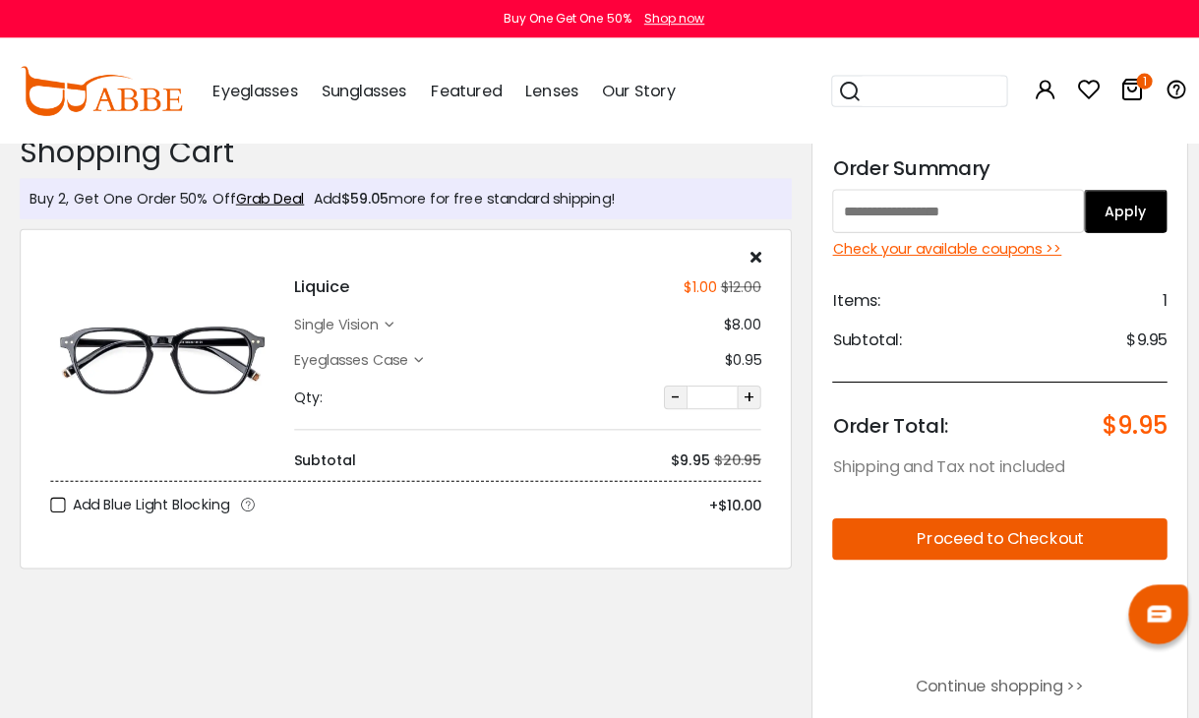
scroll to position [21, 0]
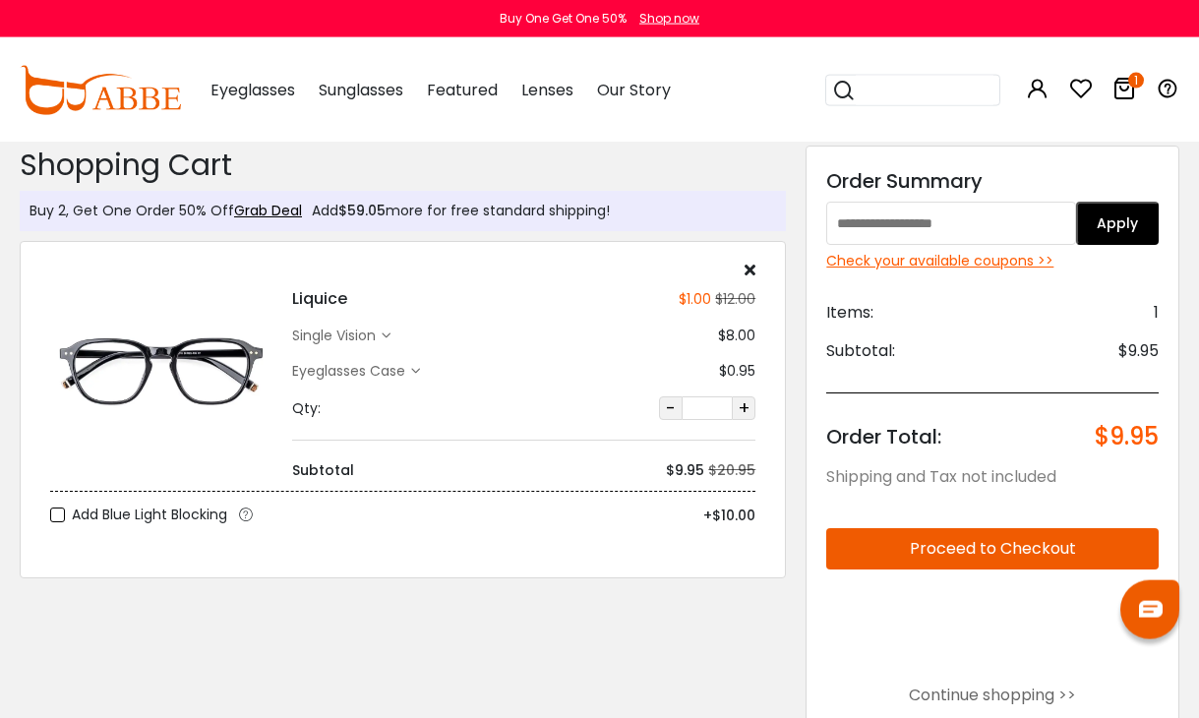
scroll to position [9, 0]
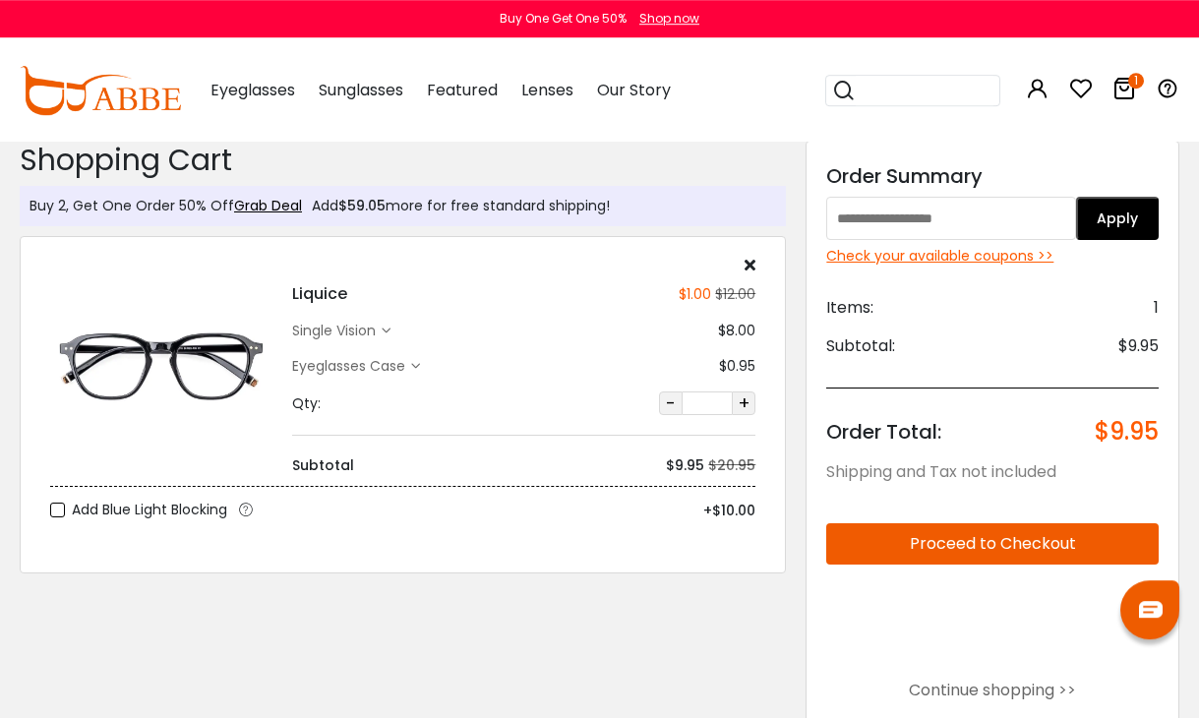
click at [998, 540] on button "Proceed to Checkout" at bounding box center [992, 543] width 333 height 41
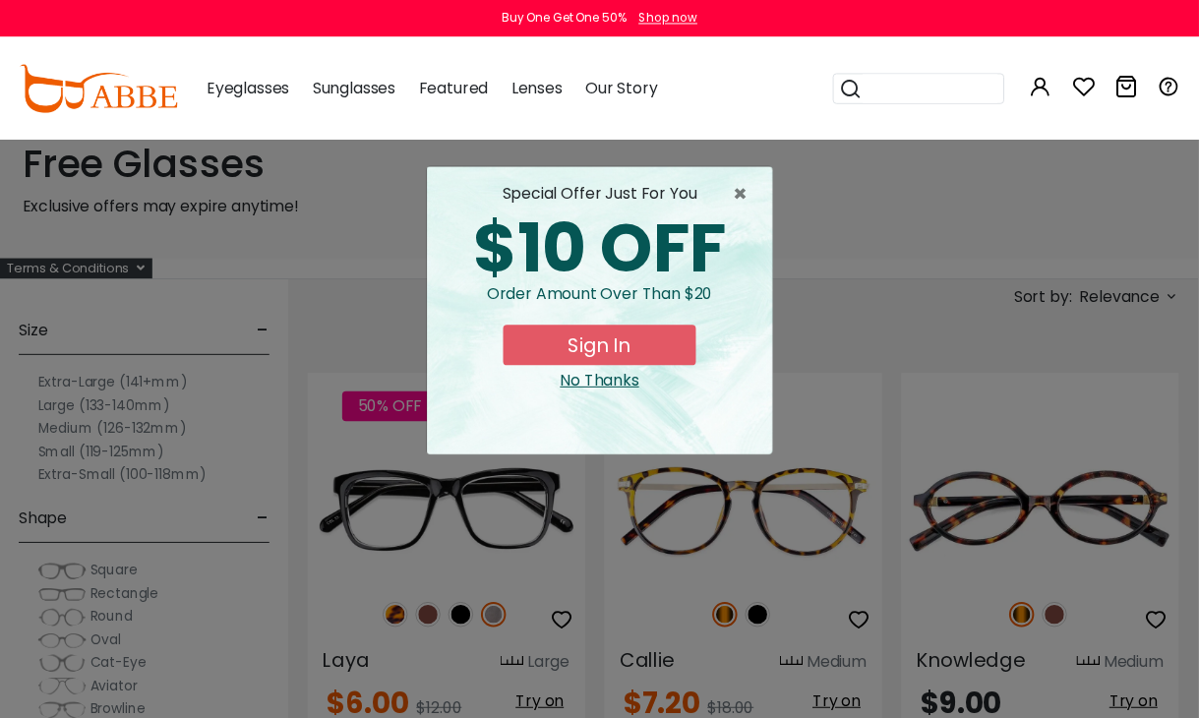
scroll to position [0, 25]
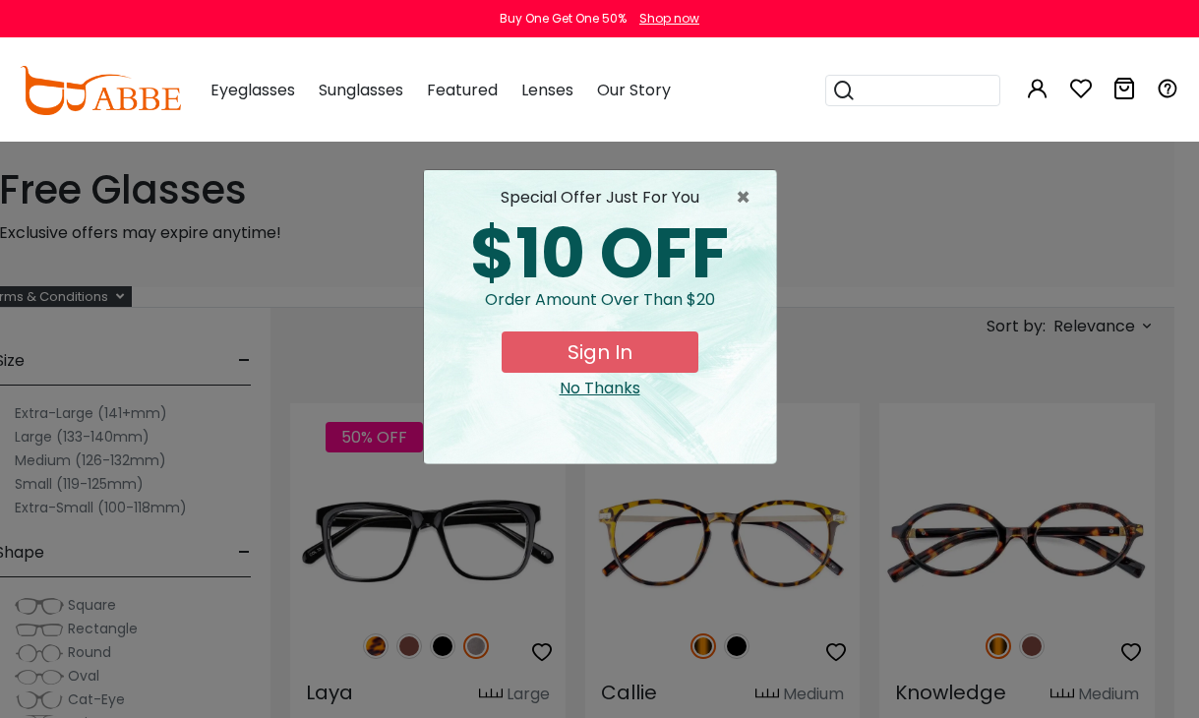
click at [744, 186] on span "×" at bounding box center [748, 198] width 25 height 24
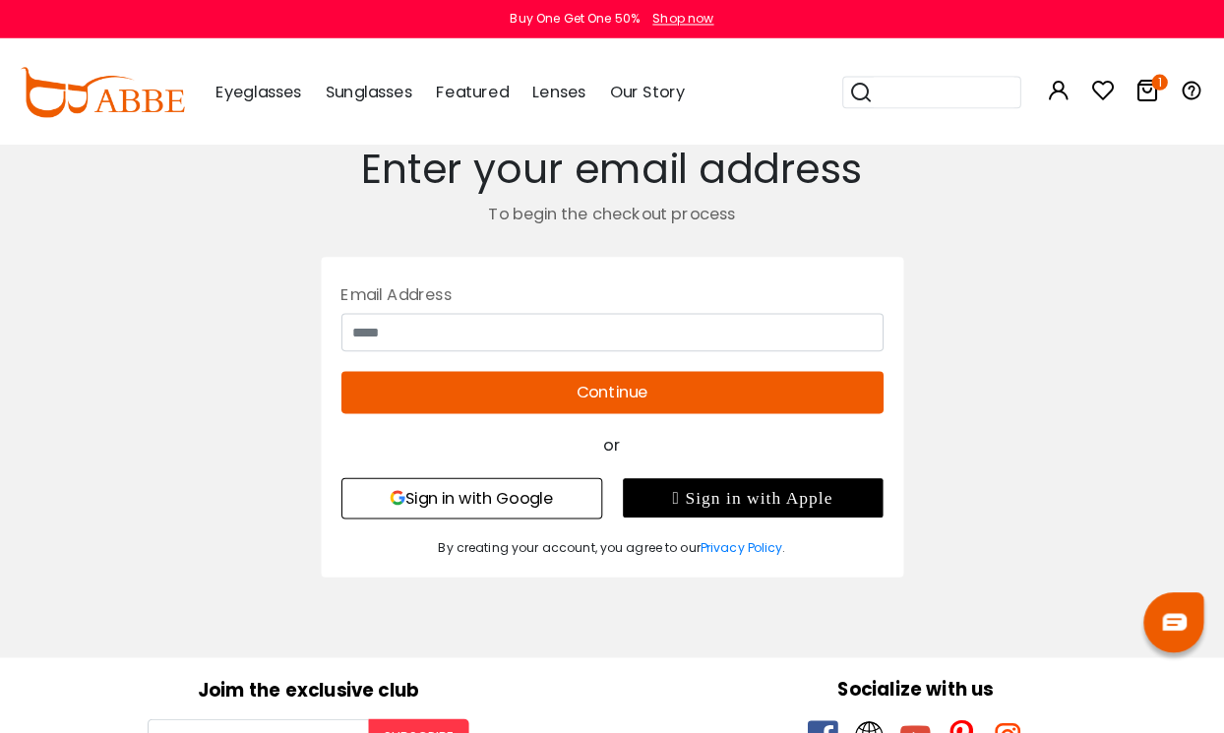
scroll to position [2, 0]
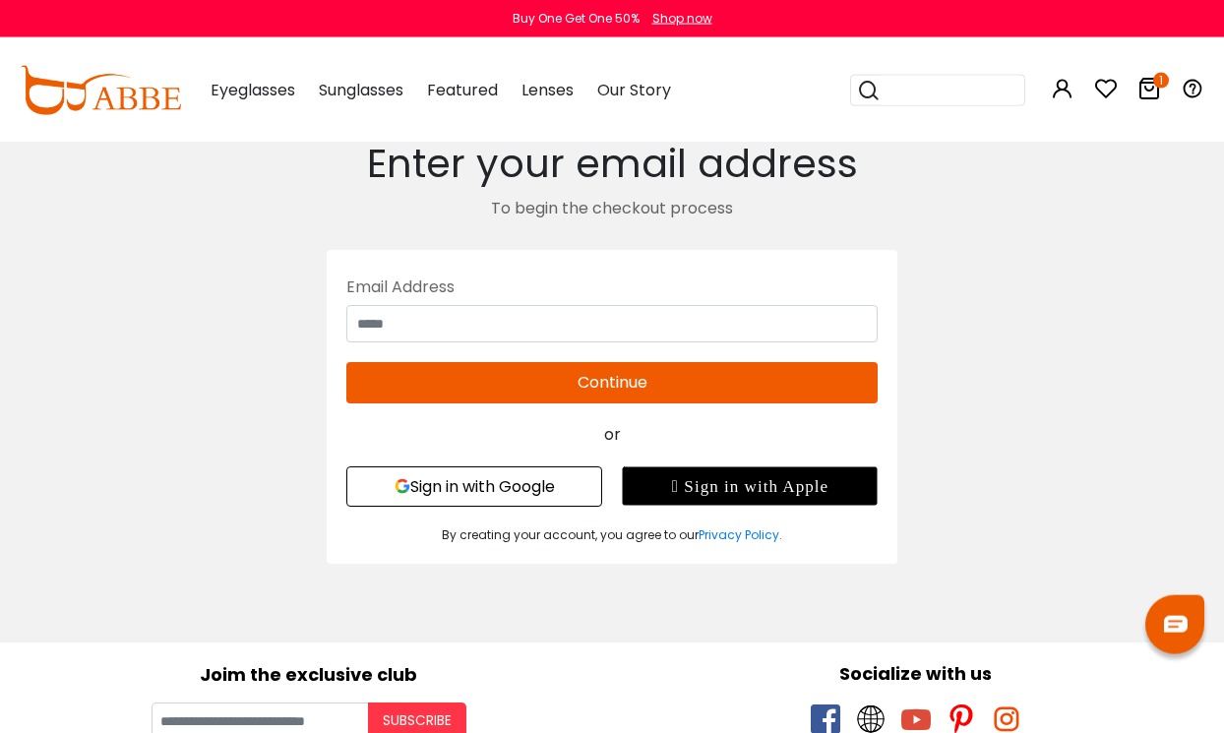
click at [777, 485] on div " Sign in with Apple" at bounding box center [750, 485] width 256 height 39
